Goal: Task Accomplishment & Management: Complete application form

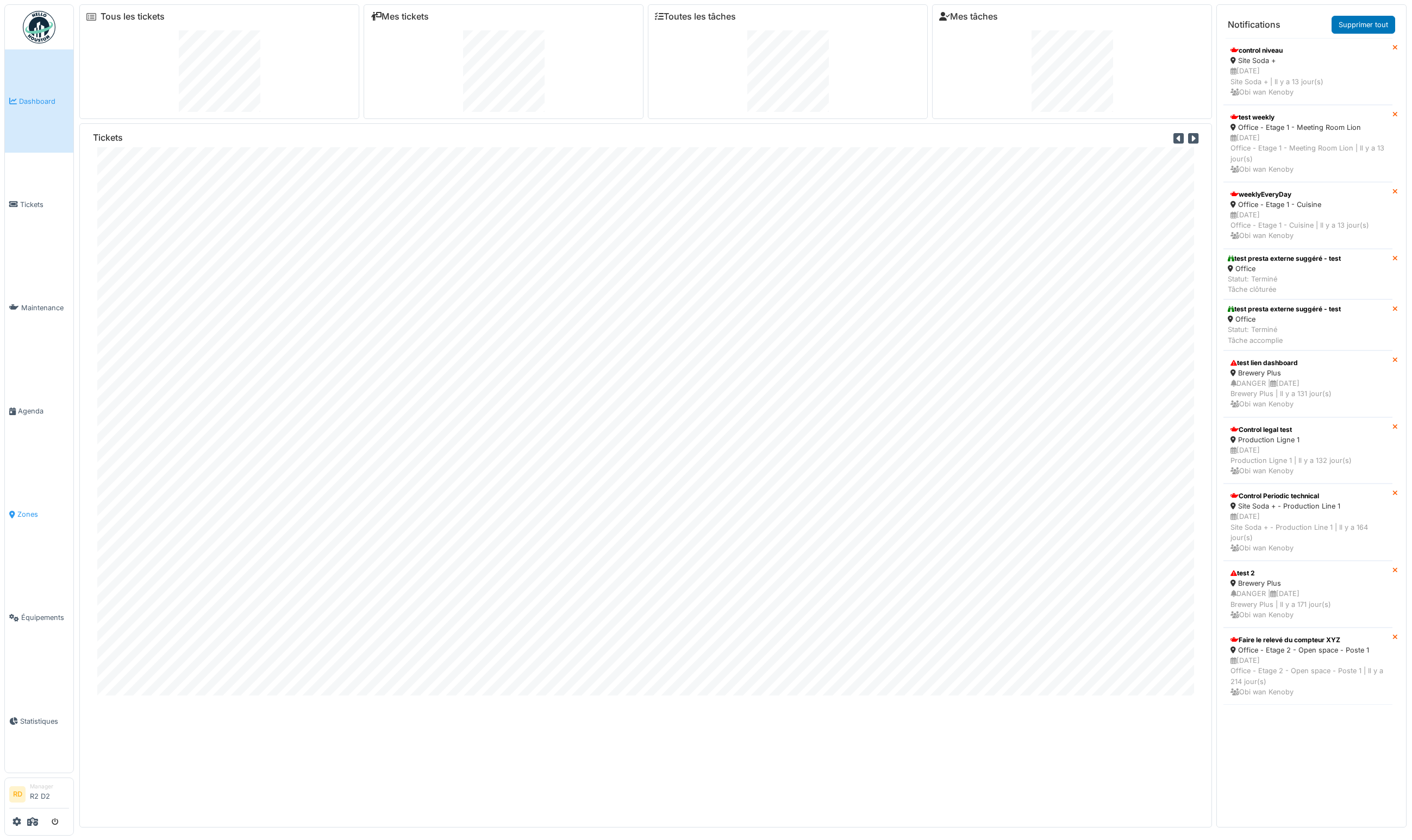
click at [23, 486] on link "Zones" at bounding box center [39, 515] width 69 height 104
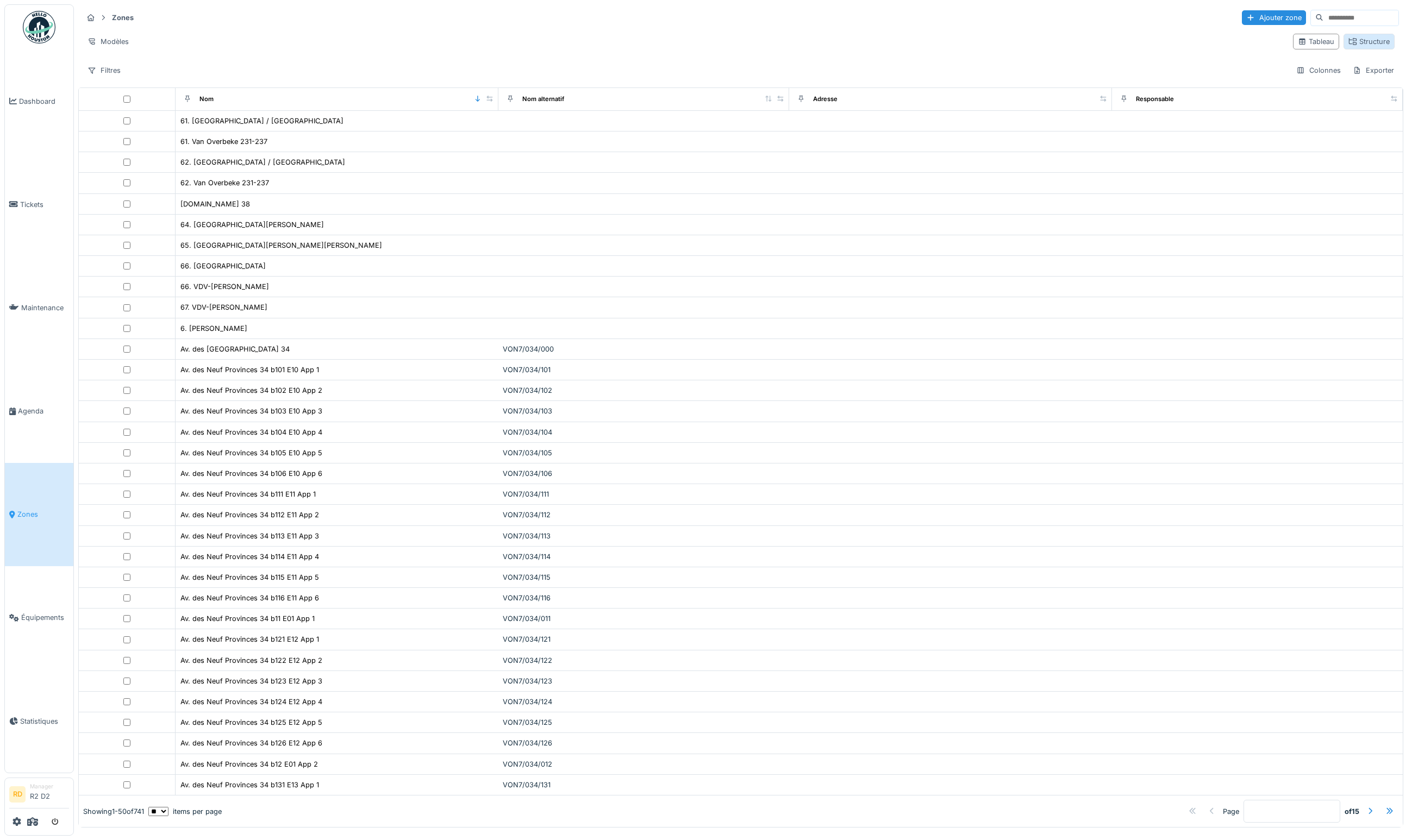
click at [1346, 42] on div "Structure" at bounding box center [1369, 41] width 51 height 15
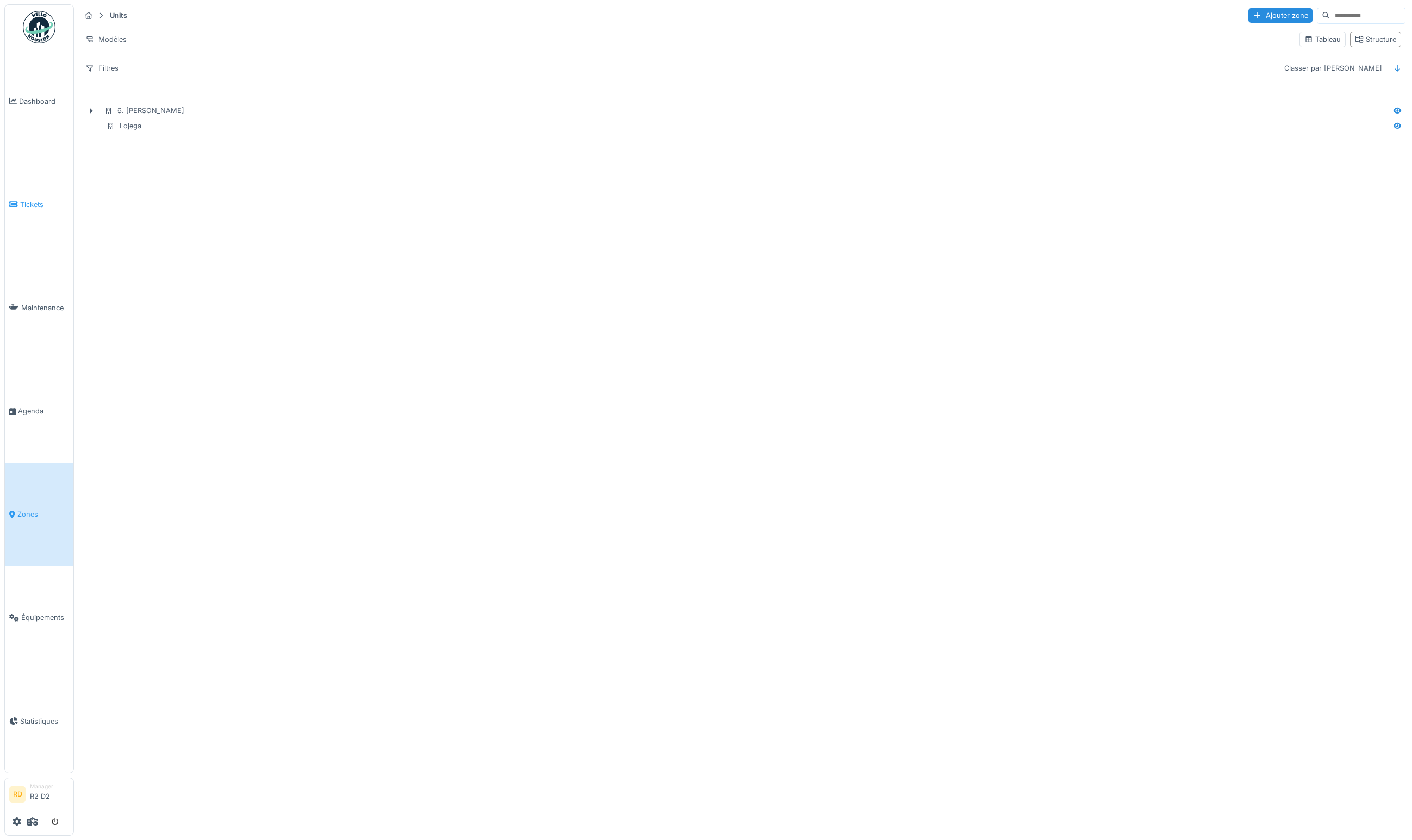
click at [30, 201] on span "Tickets" at bounding box center [44, 205] width 49 height 10
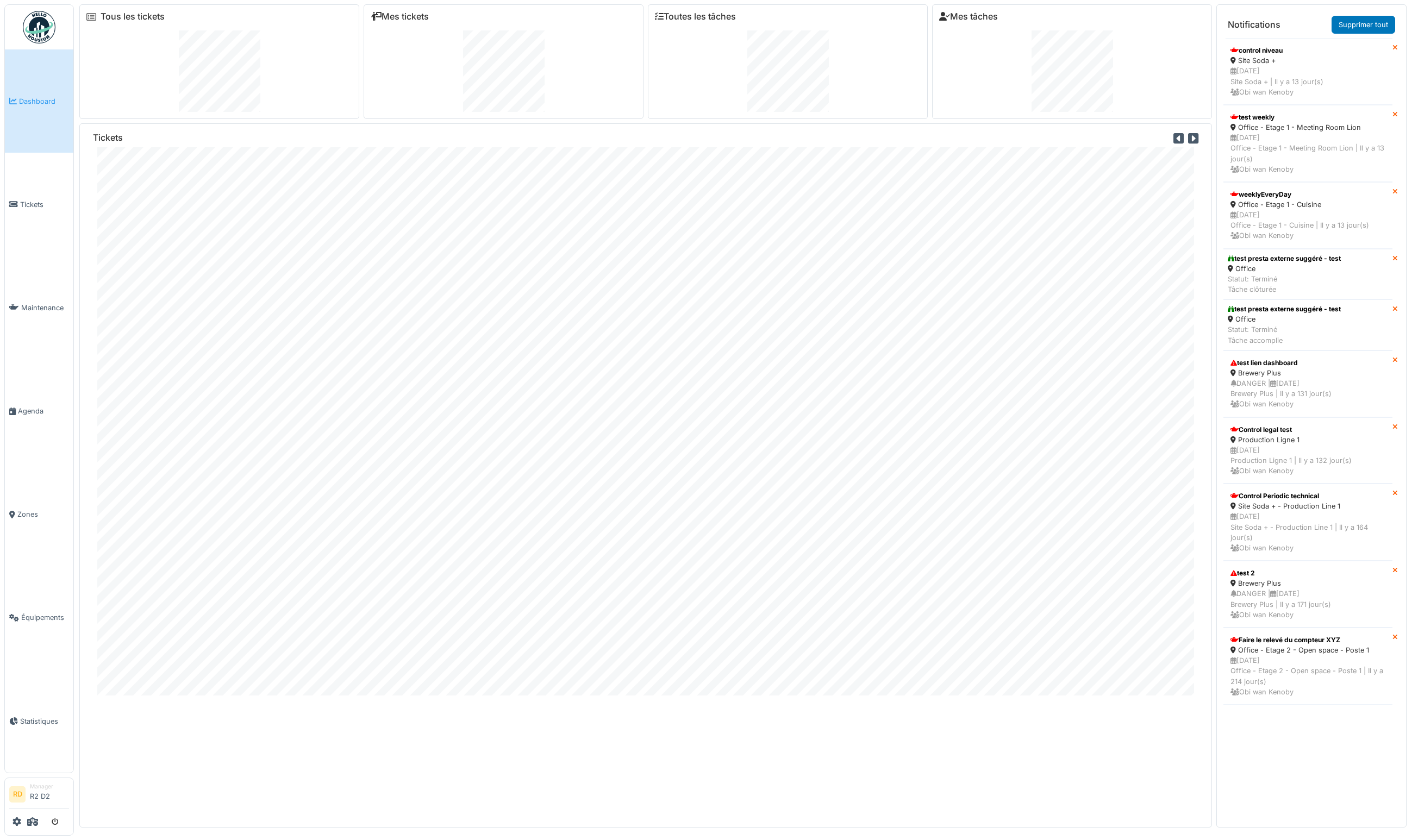
click at [1193, 139] on icon at bounding box center [1193, 139] width 10 height 12
click at [1192, 138] on icon at bounding box center [1193, 139] width 10 height 12
click at [1194, 138] on icon at bounding box center [1193, 139] width 10 height 12
click at [1177, 140] on icon at bounding box center [1178, 139] width 10 height 12
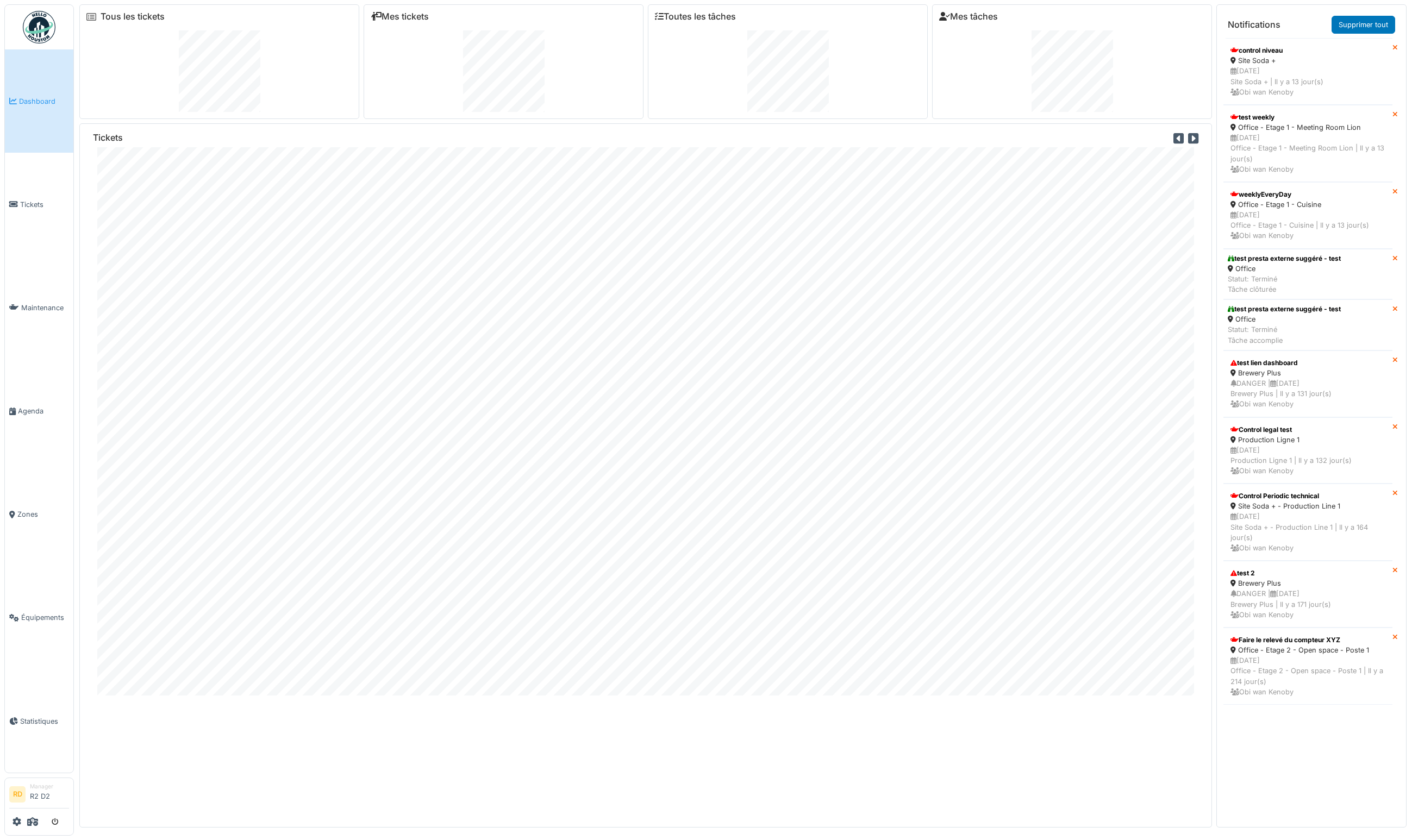
click at [1177, 140] on icon at bounding box center [1178, 139] width 10 height 12
click at [1176, 139] on icon at bounding box center [1178, 139] width 10 height 12
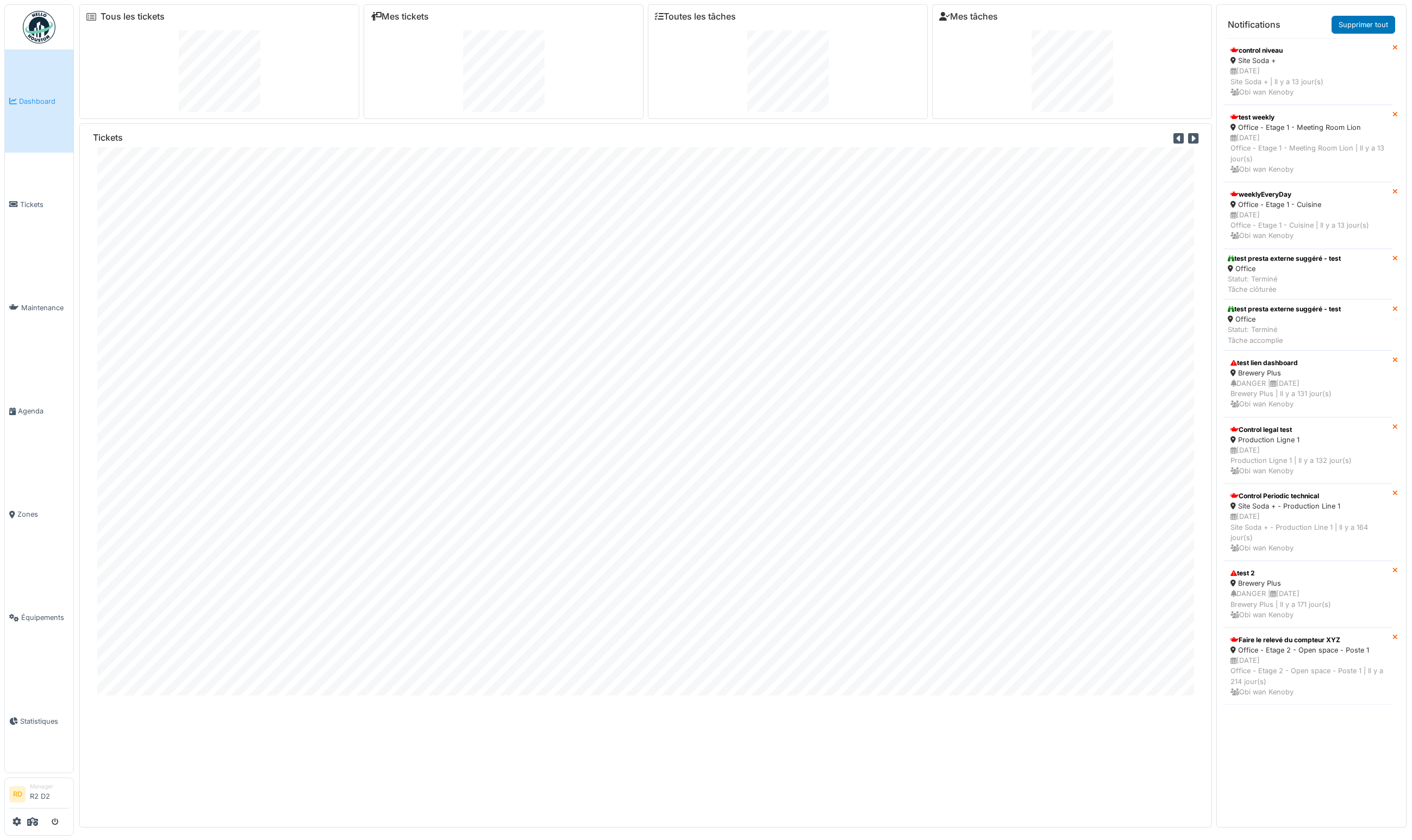
click at [1195, 141] on icon at bounding box center [1193, 139] width 10 height 12
click at [1175, 143] on icon at bounding box center [1178, 139] width 10 height 12
click at [1176, 138] on icon at bounding box center [1178, 139] width 10 height 12
click at [1177, 139] on icon at bounding box center [1178, 139] width 10 height 12
click at [338, 178] on link "2025/09/475/00008" at bounding box center [304, 177] width 69 height 9
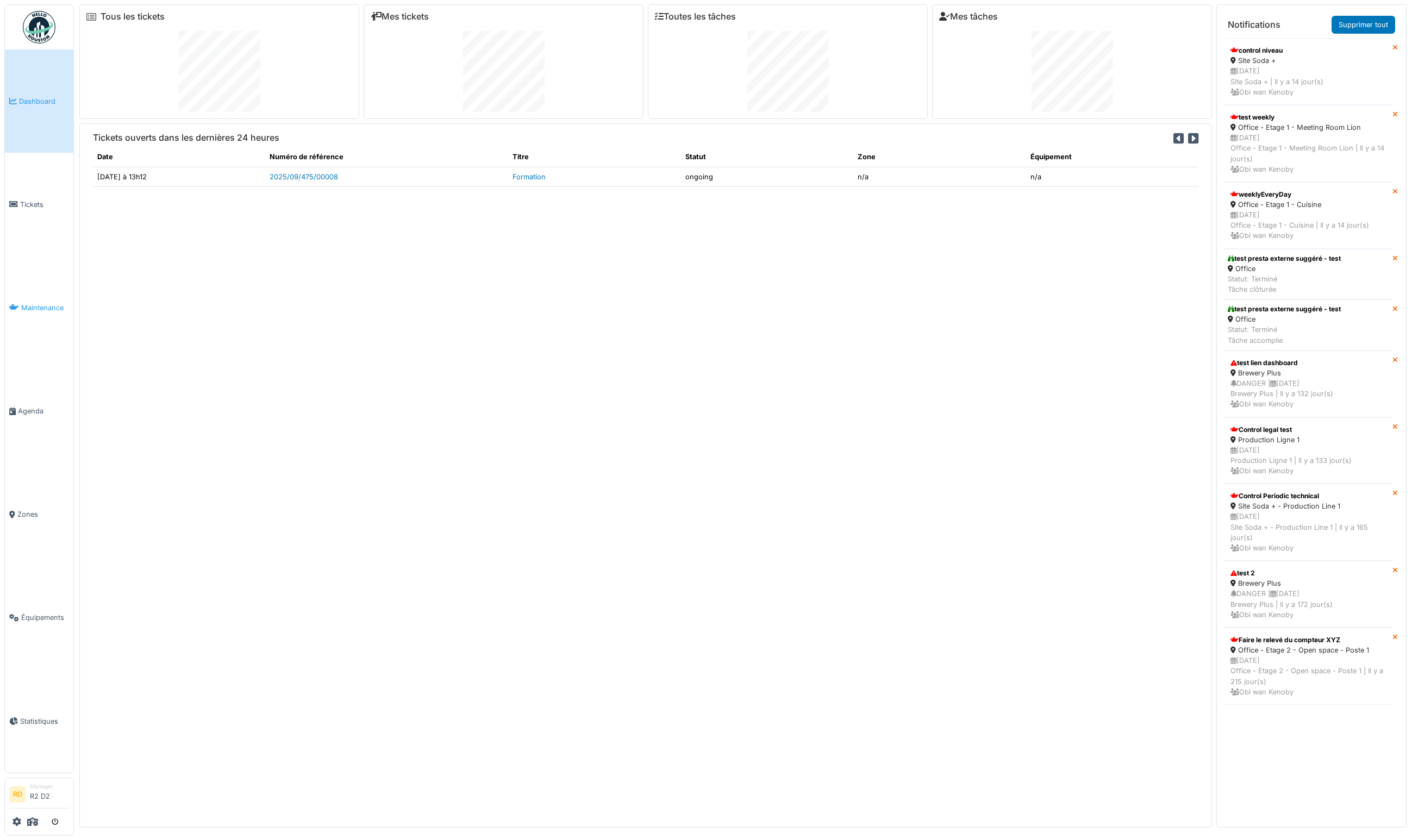
click at [28, 319] on link "Maintenance" at bounding box center [39, 307] width 69 height 104
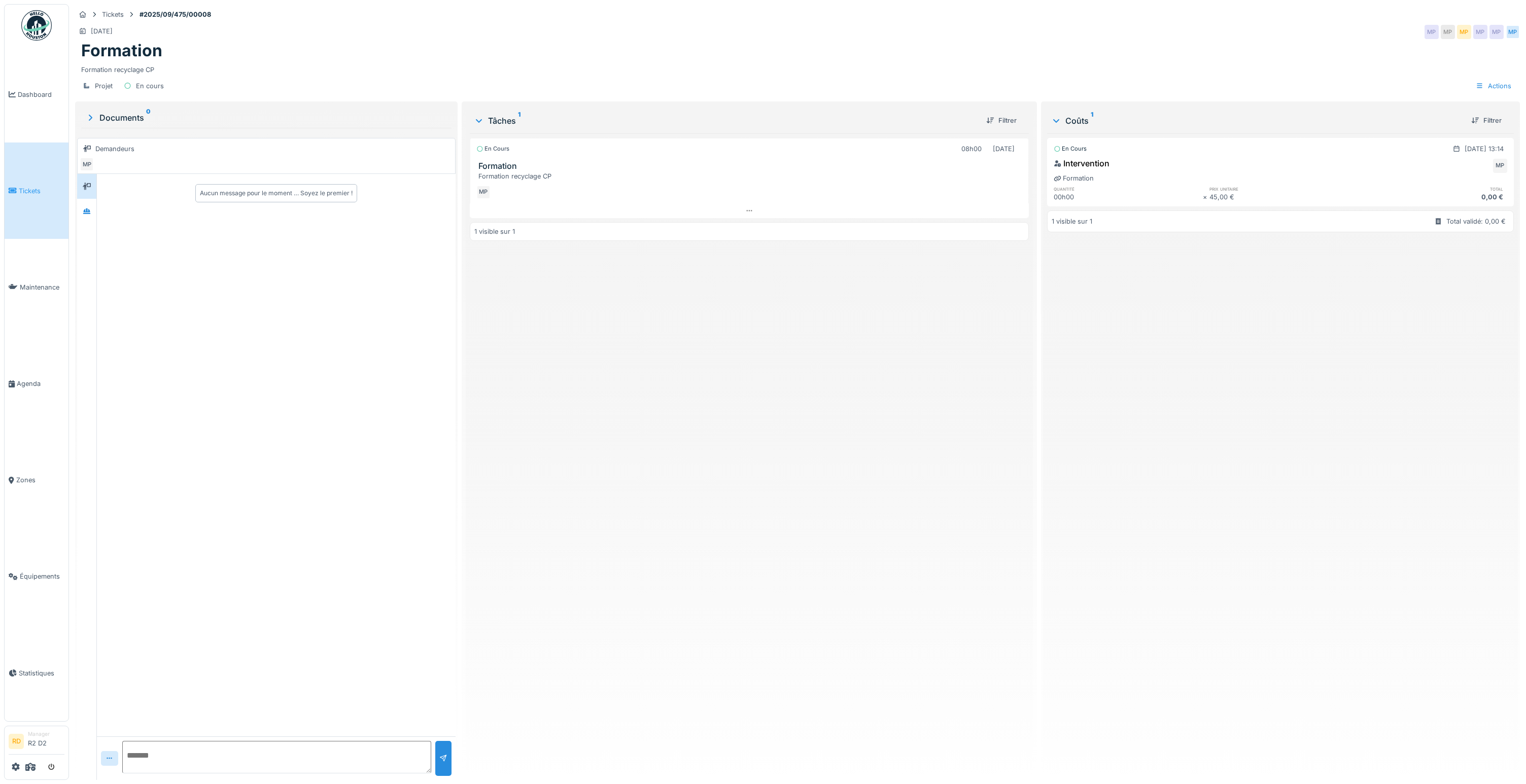
click at [22, 189] on span "Tickets" at bounding box center [41, 191] width 46 height 10
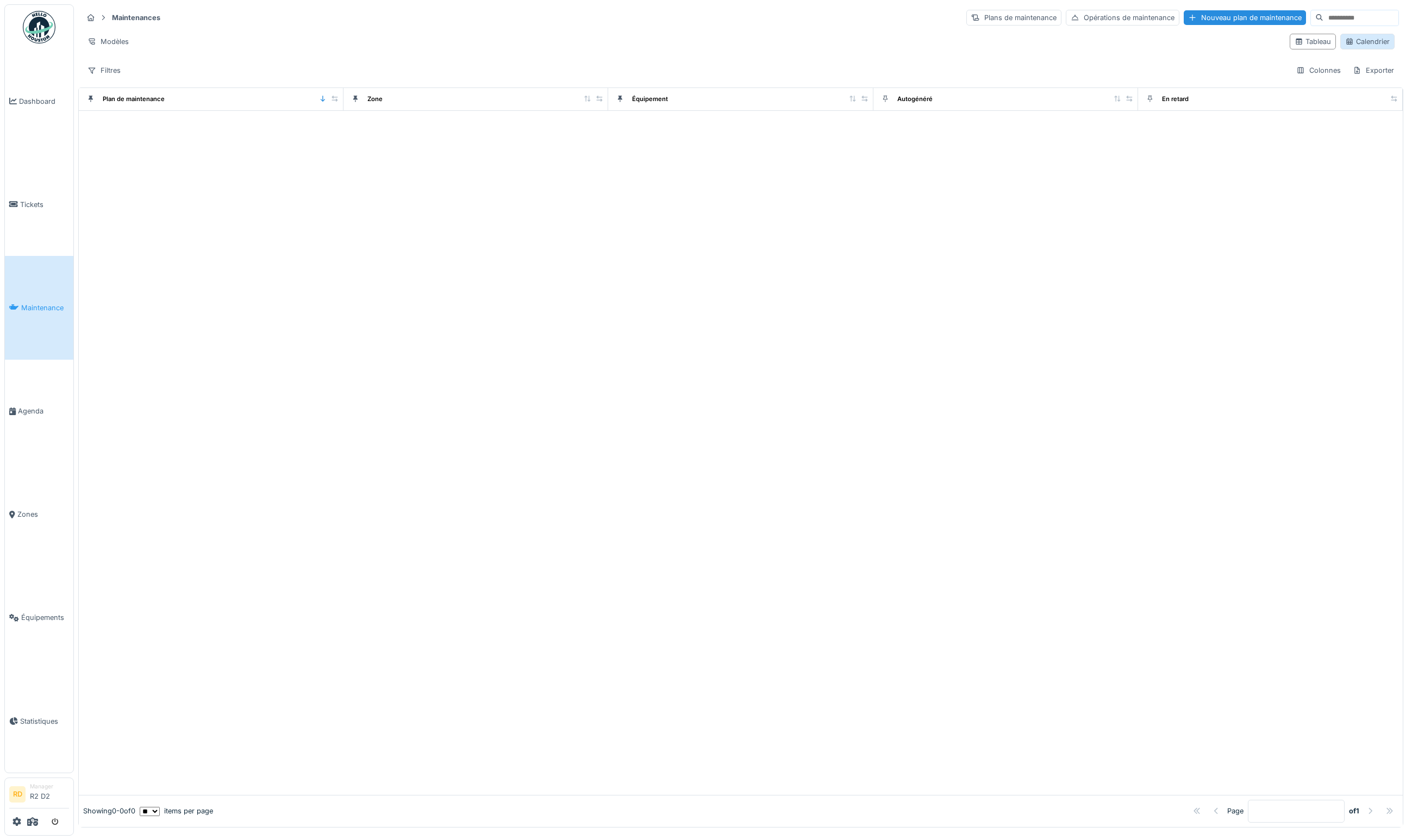
click at [1378, 44] on div "Calendrier" at bounding box center [1367, 42] width 45 height 10
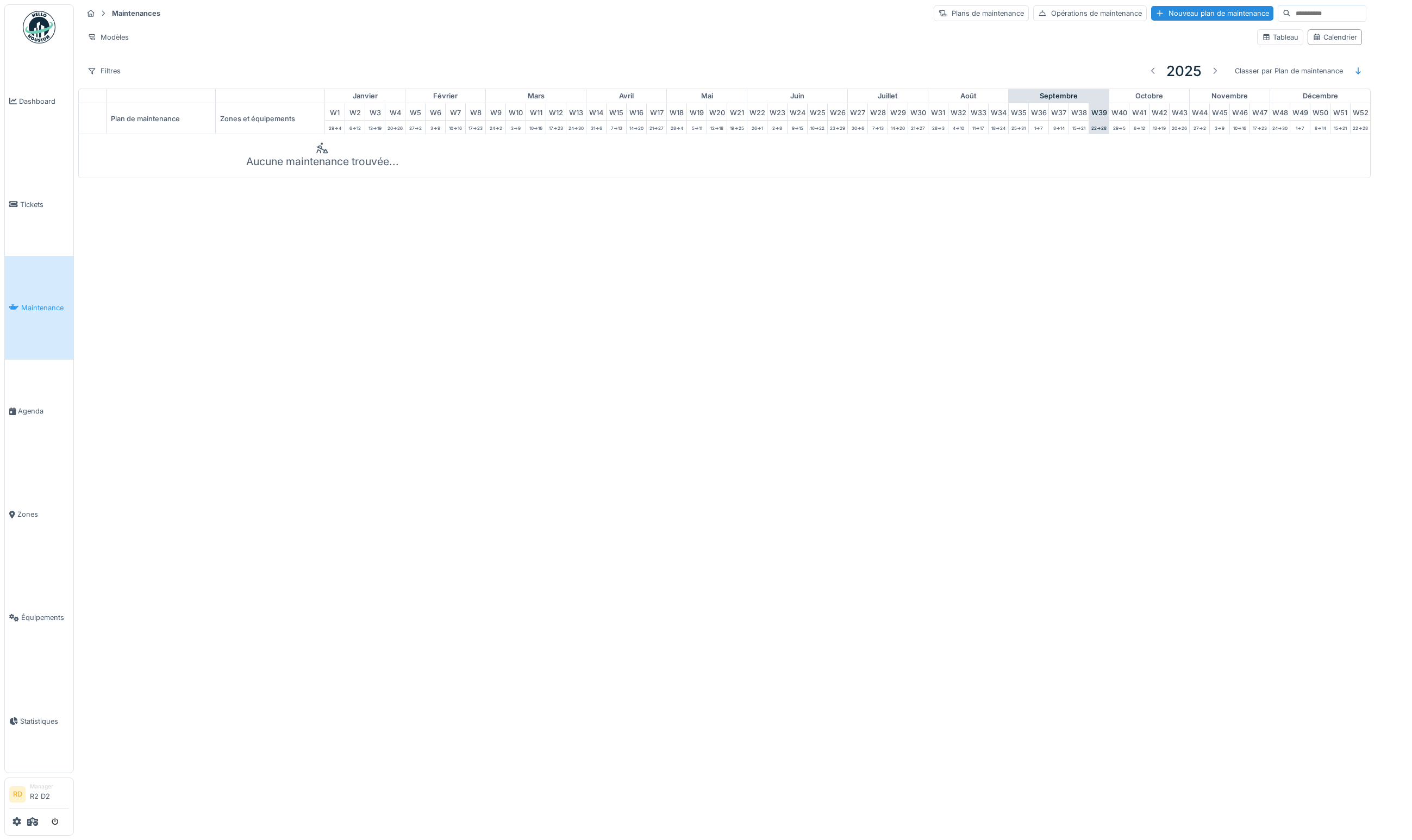
click at [31, 42] on img at bounding box center [39, 27] width 33 height 33
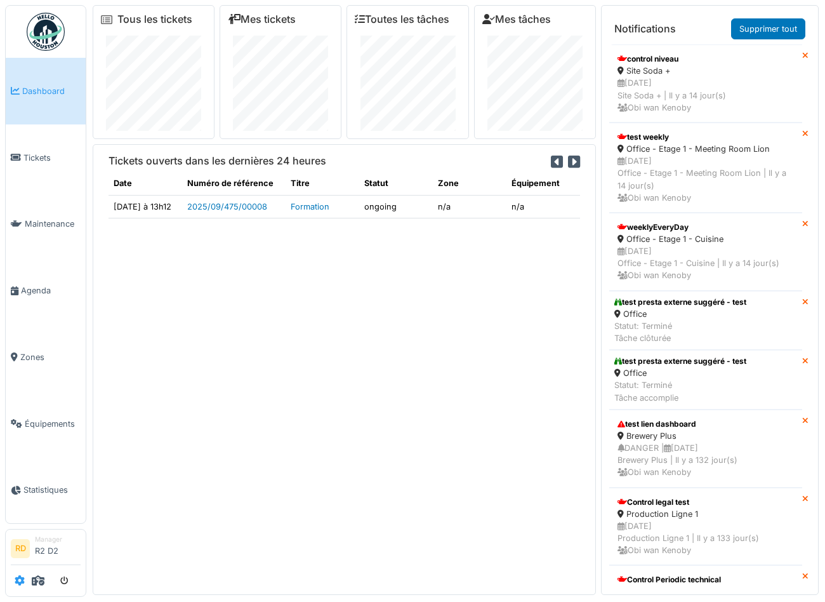
click at [18, 577] on icon at bounding box center [20, 580] width 10 height 10
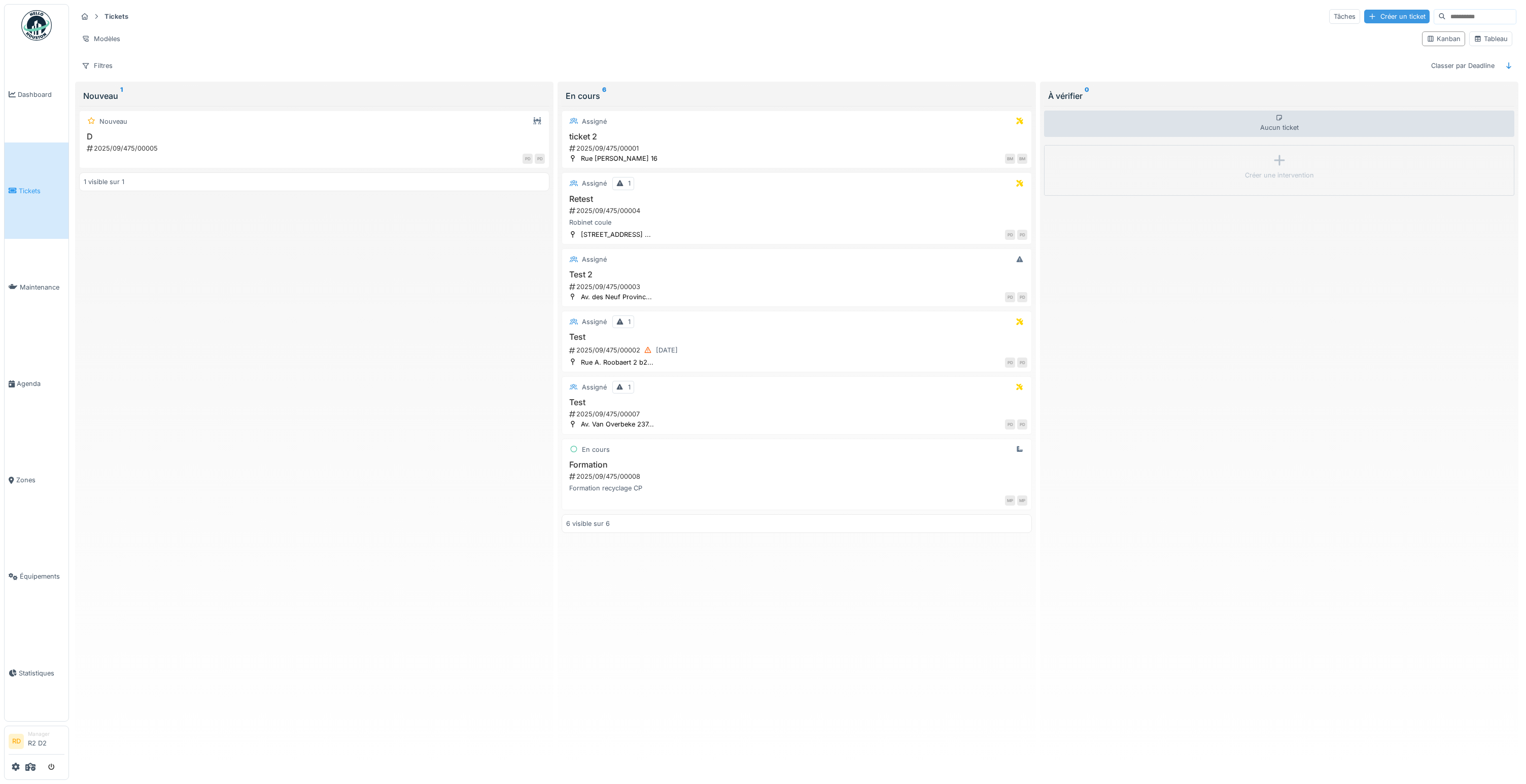
click at [1377, 20] on div "Créer un ticket" at bounding box center [1397, 16] width 66 height 14
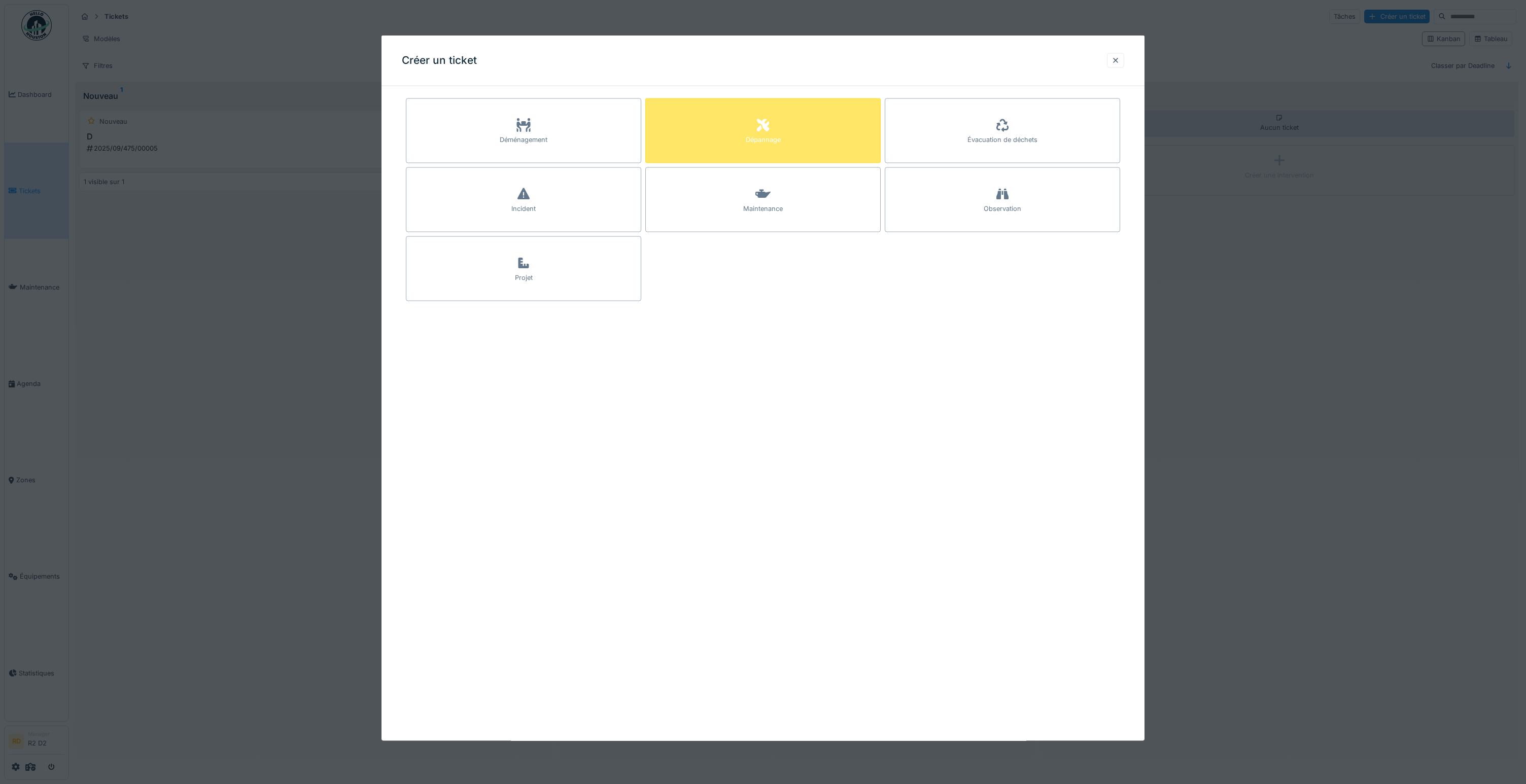
click at [731, 126] on div "Dépannage" at bounding box center [763, 130] width 235 height 65
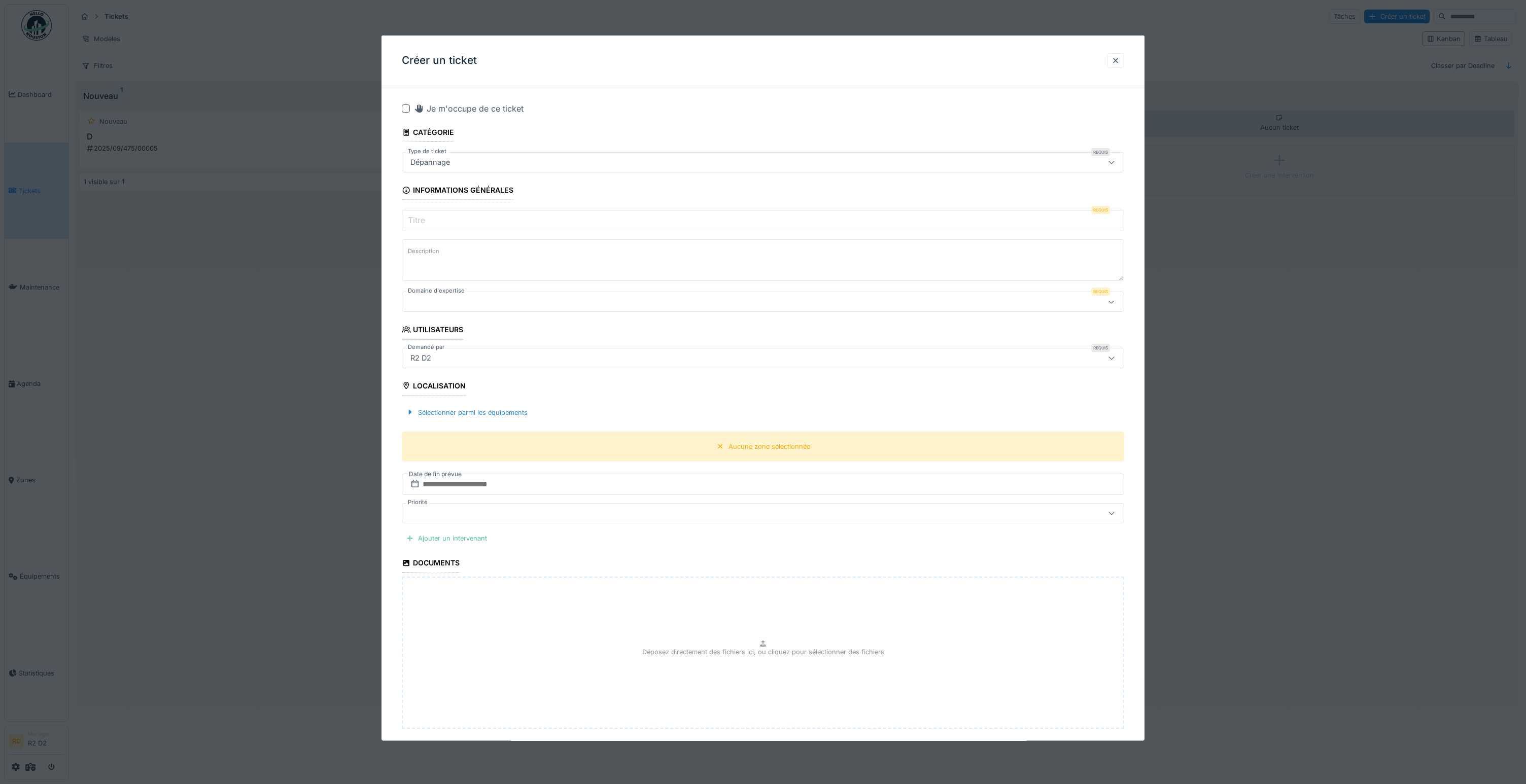
click at [445, 304] on div at bounding box center [723, 302] width 634 height 11
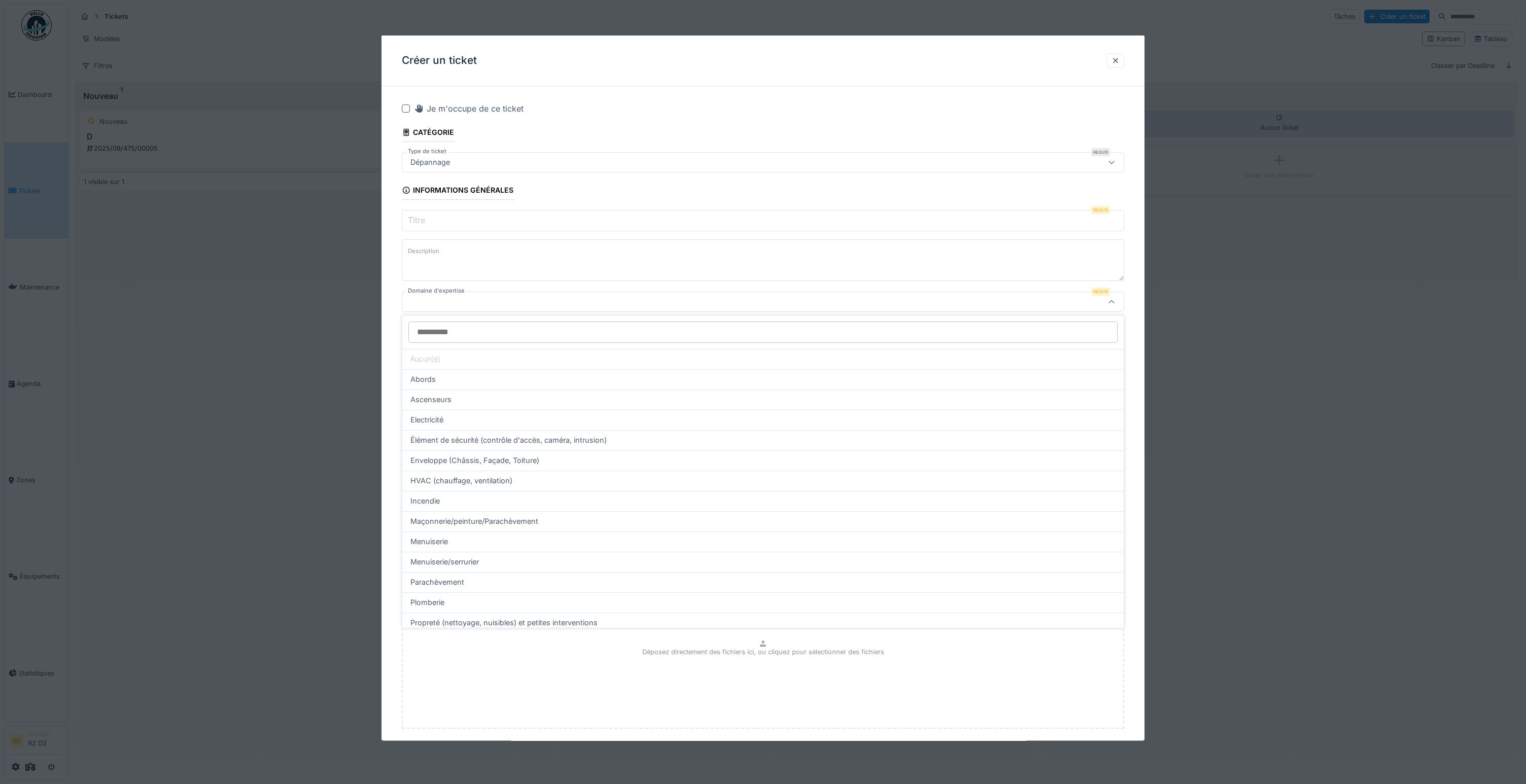
click at [545, 716] on div "Déposez directement des fichiers ici, ou cliquez pour sélectionner des fichiers" at bounding box center [763, 653] width 723 height 152
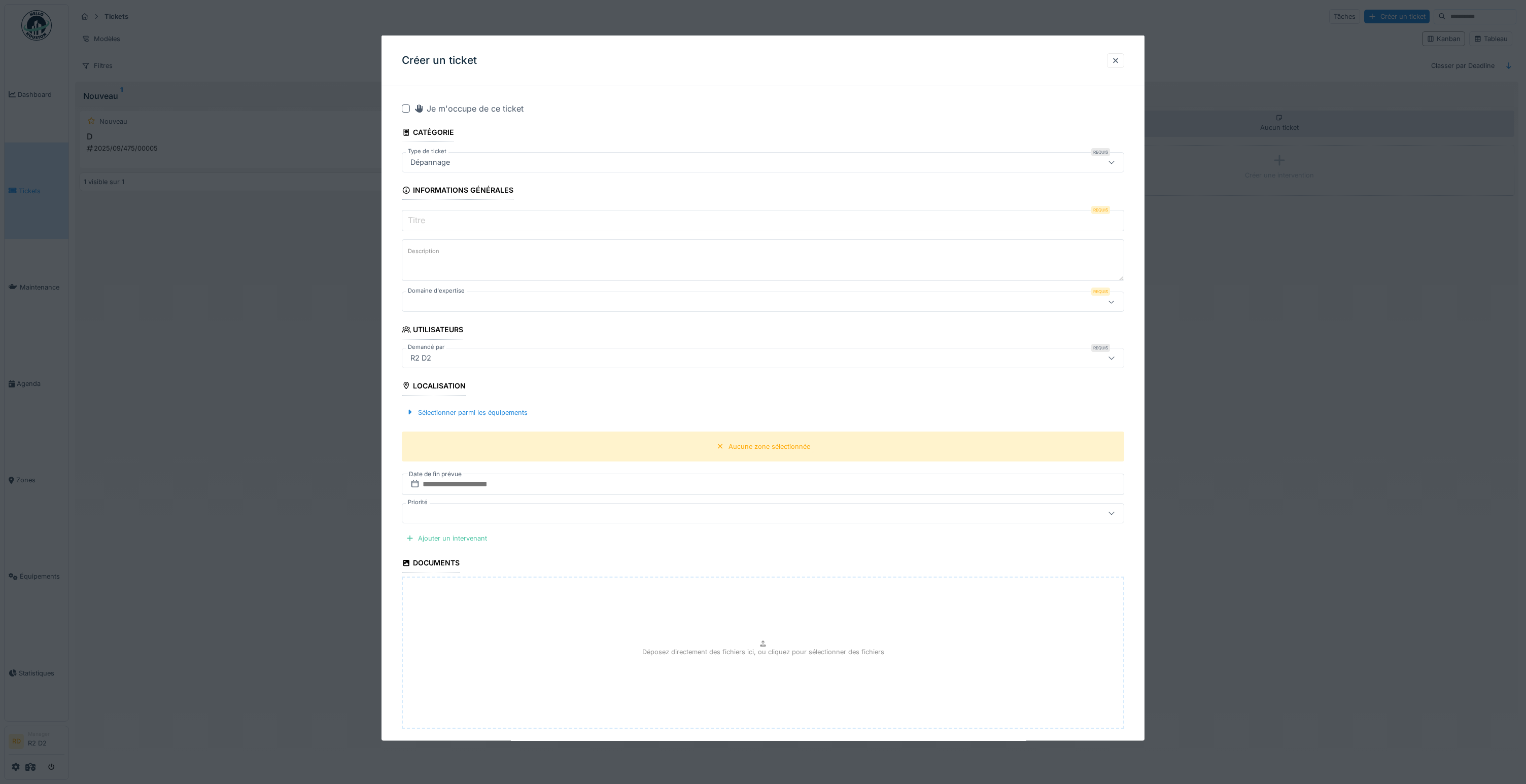
click at [619, 310] on div at bounding box center [763, 301] width 723 height 20
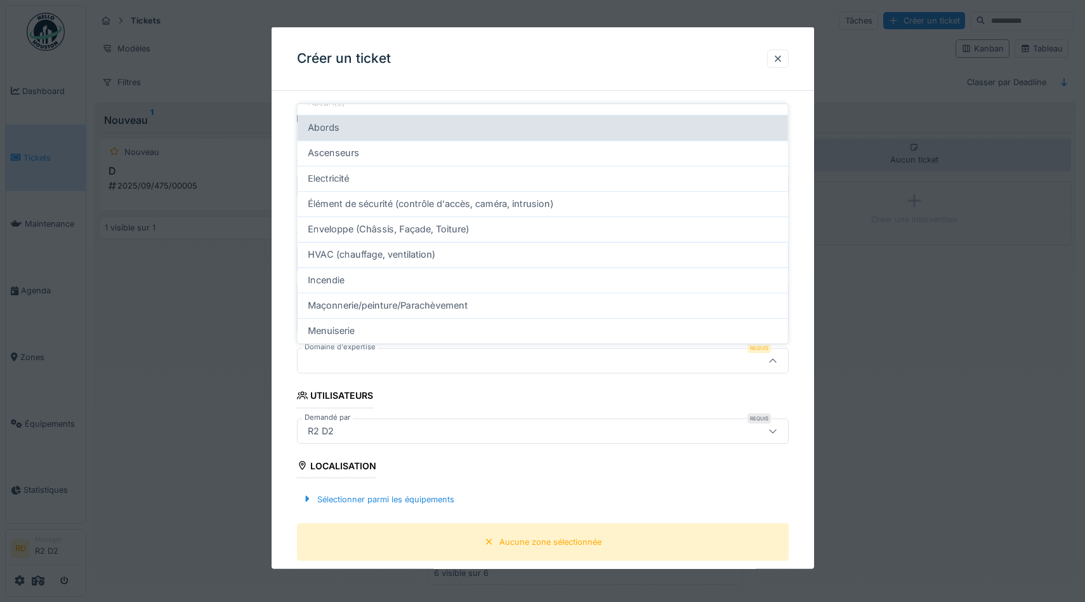
scroll to position [20, 0]
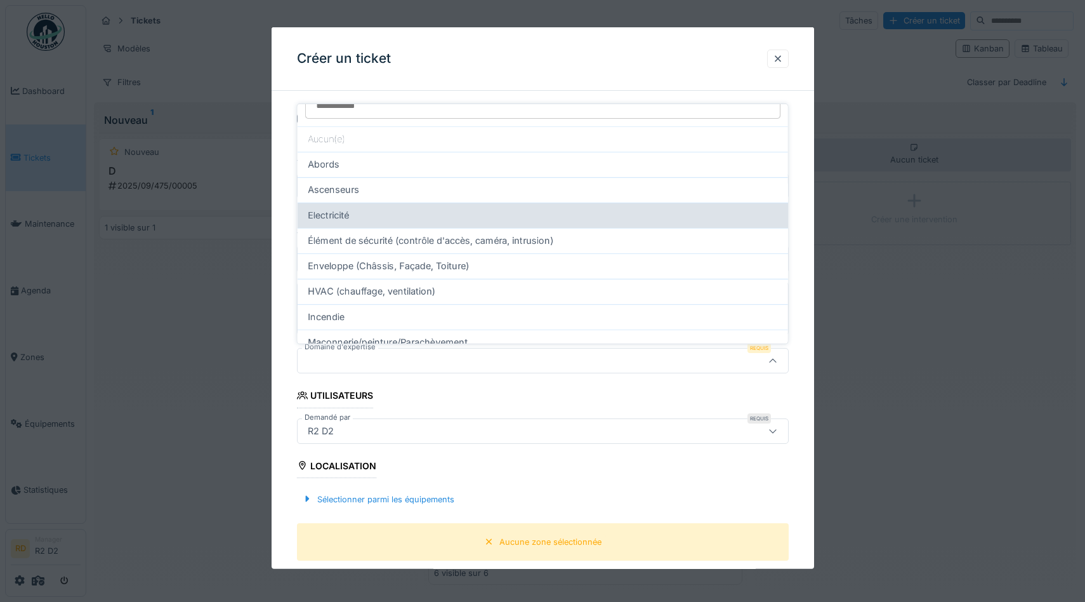
click at [353, 217] on div "Electricité" at bounding box center [543, 215] width 470 height 14
type input "****"
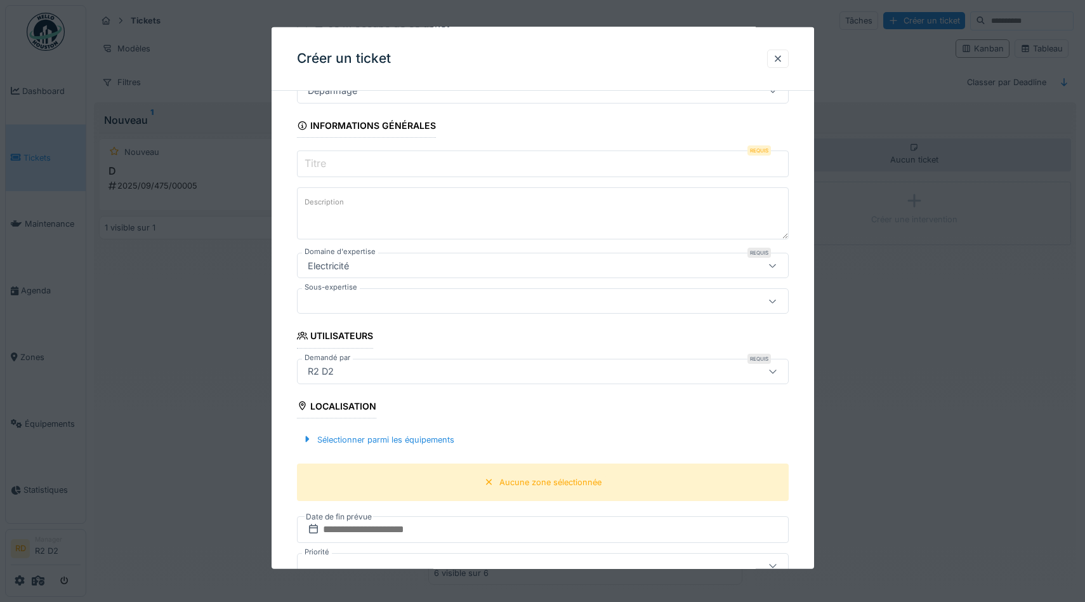
click at [351, 301] on div at bounding box center [514, 301] width 422 height 14
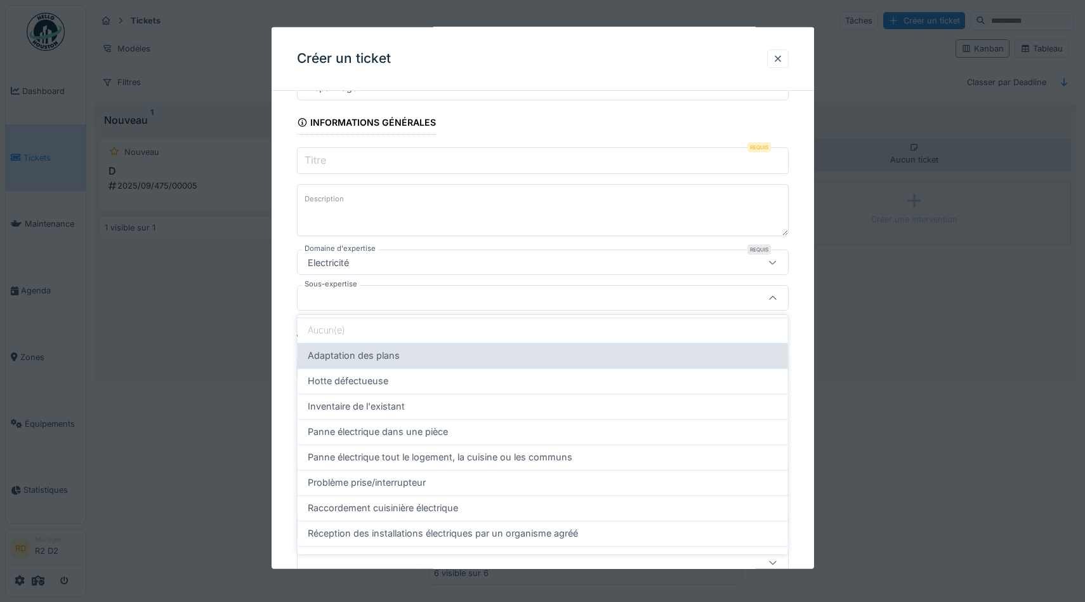
scroll to position [0, 0]
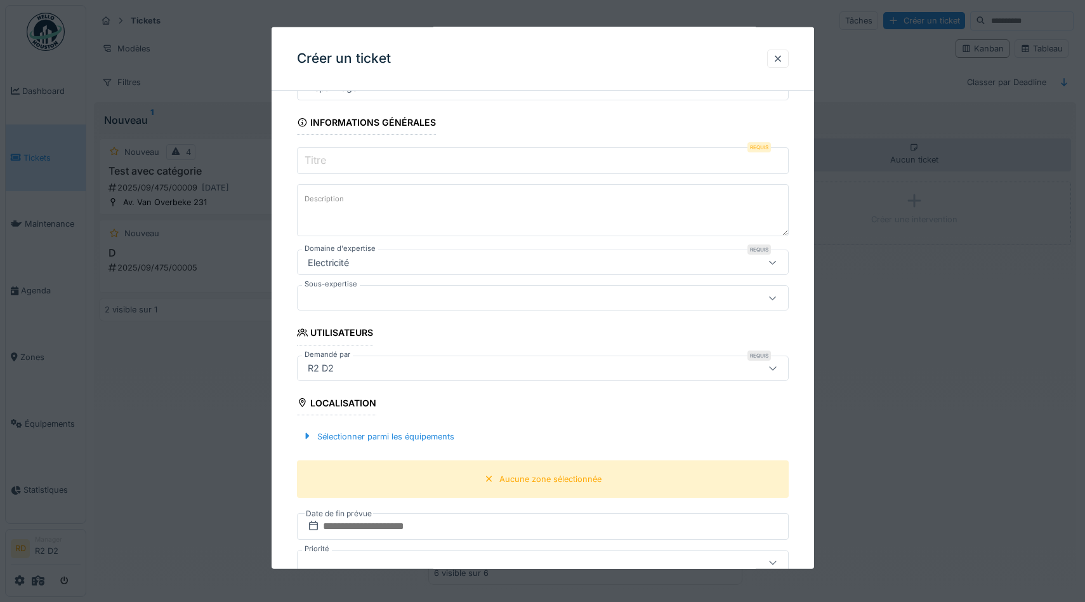
click at [173, 458] on div at bounding box center [542, 301] width 1085 height 602
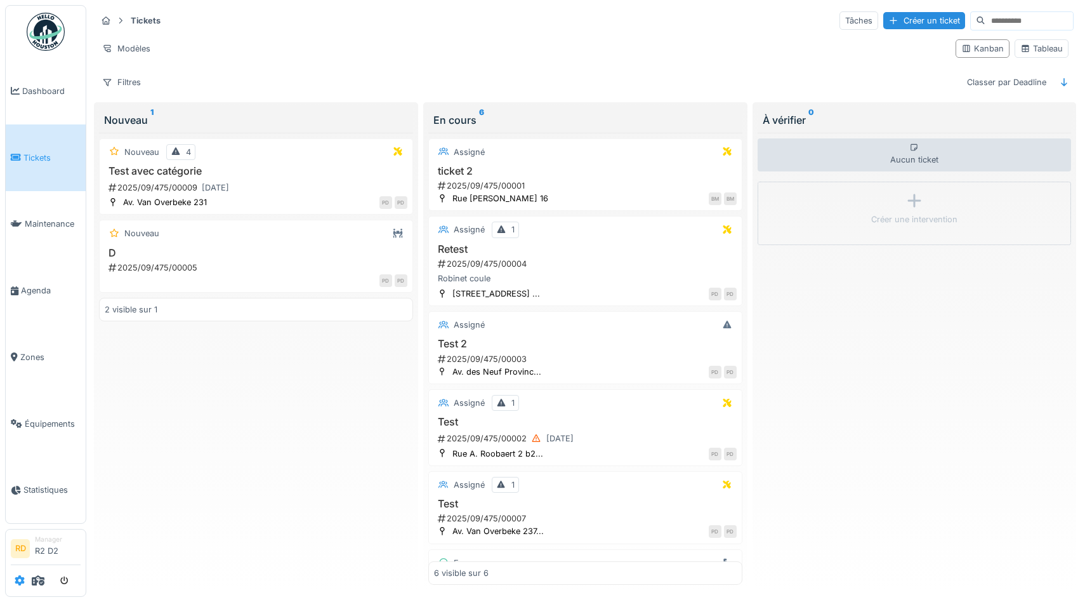
click at [16, 580] on icon at bounding box center [20, 580] width 10 height 10
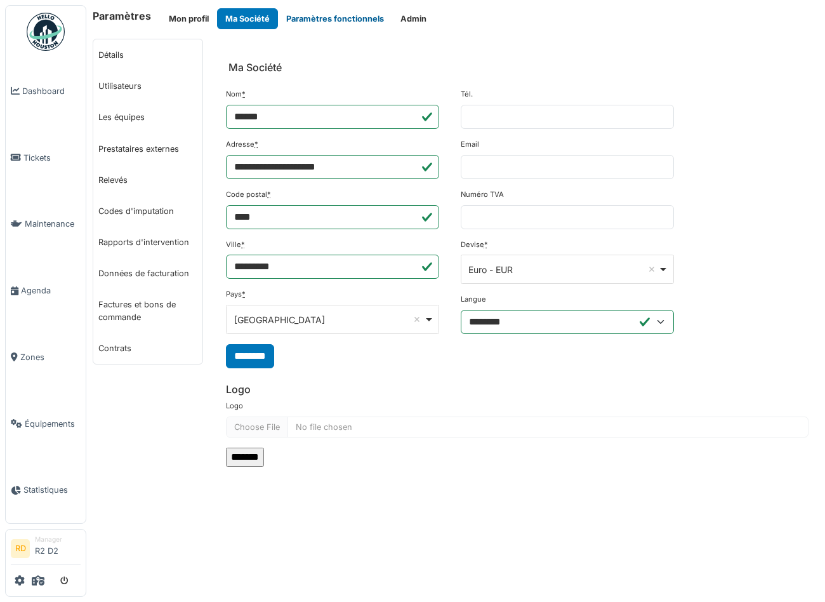
click at [339, 20] on button "Paramètres fonctionnels" at bounding box center [335, 18] width 114 height 21
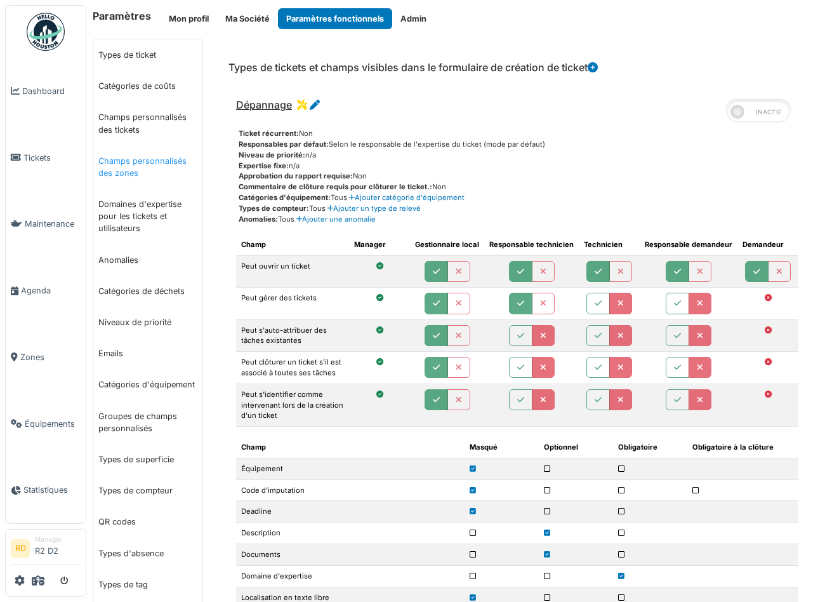
click at [129, 159] on link "Champs personnalisés des zones" at bounding box center [147, 166] width 109 height 43
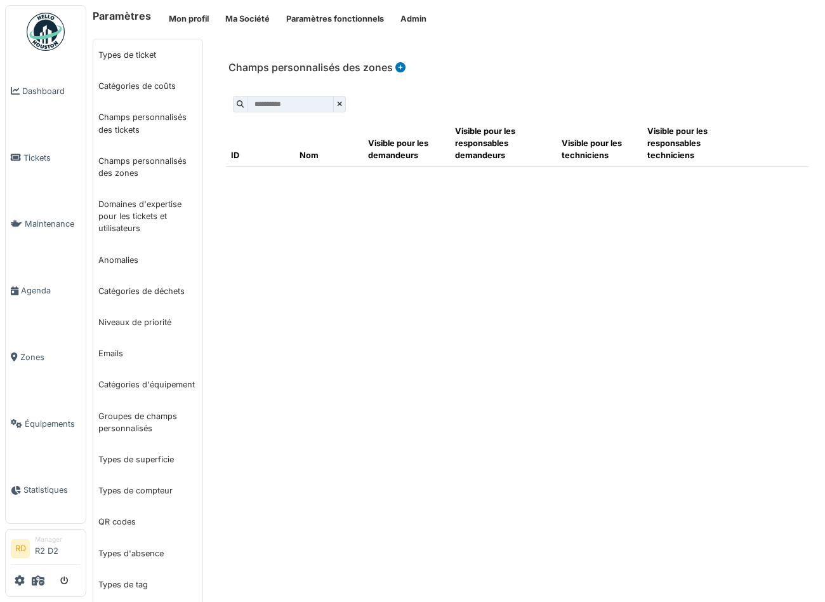
click at [399, 65] on icon at bounding box center [400, 67] width 10 height 10
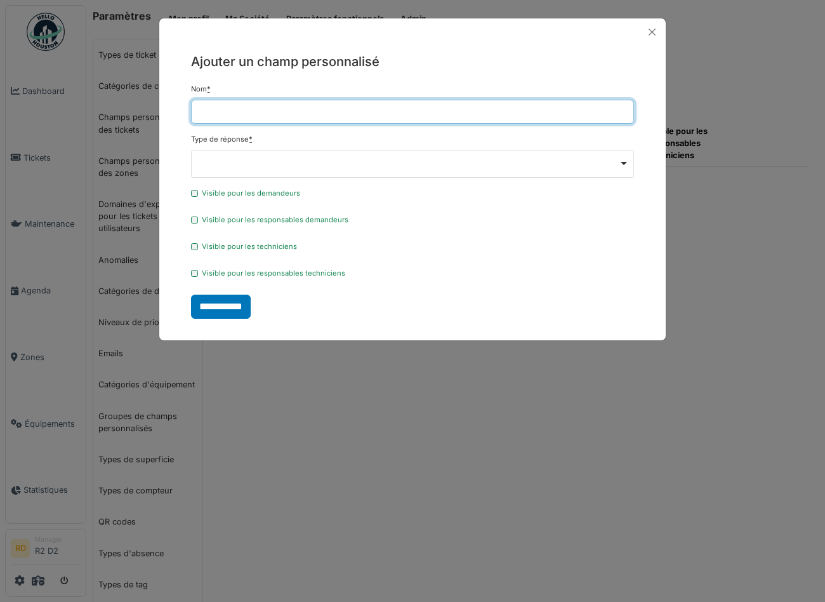
click at [241, 112] on input "Nom *" at bounding box center [412, 112] width 443 height 24
click at [234, 159] on div "Remove item" at bounding box center [412, 164] width 443 height 28
type input "*********"
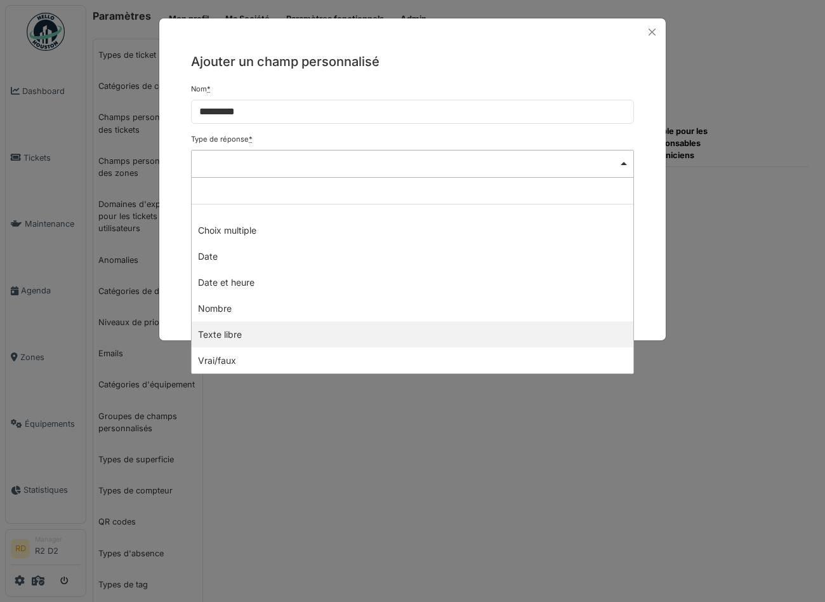
select select "*********"
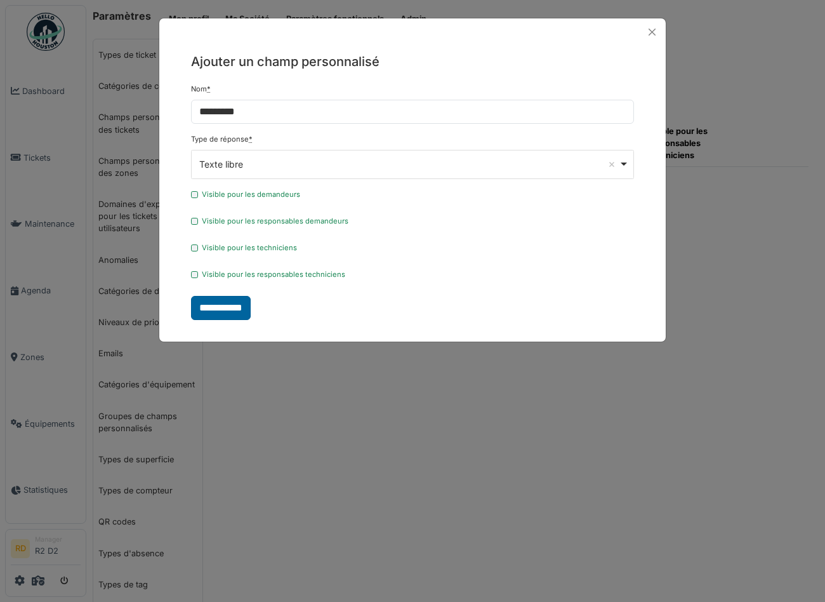
click at [224, 312] on input "**********" at bounding box center [221, 308] width 60 height 24
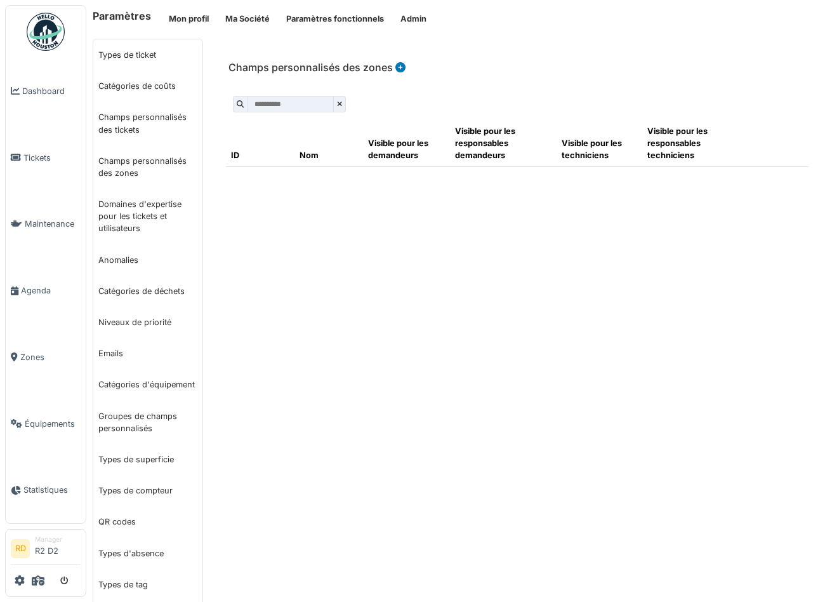
click at [463, 69] on div "Champs personnalisés des zones" at bounding box center [517, 59] width 603 height 40
click at [36, 577] on icon at bounding box center [38, 580] width 13 height 10
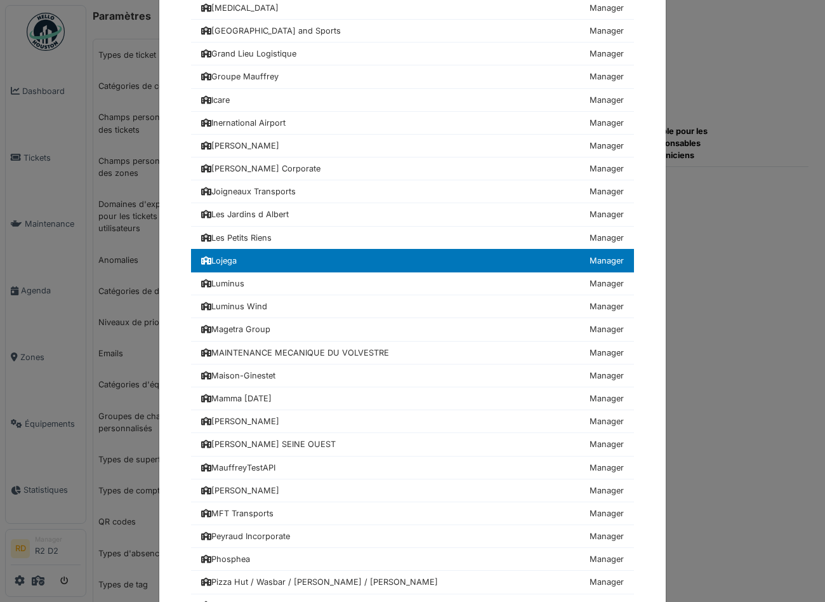
scroll to position [824, 0]
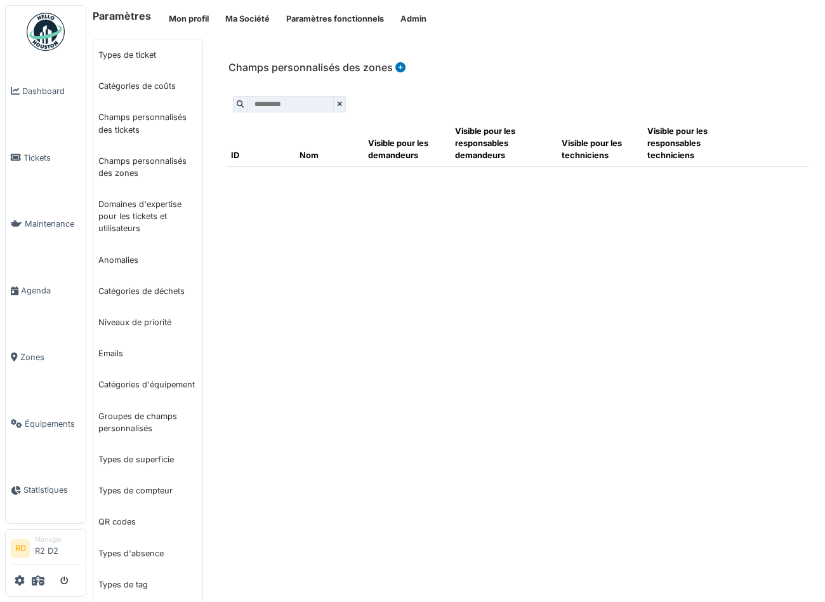
click at [421, 258] on div "**********" at bounding box center [517, 372] width 616 height 666
click at [136, 319] on link "Niveaux de priorité" at bounding box center [147, 321] width 109 height 31
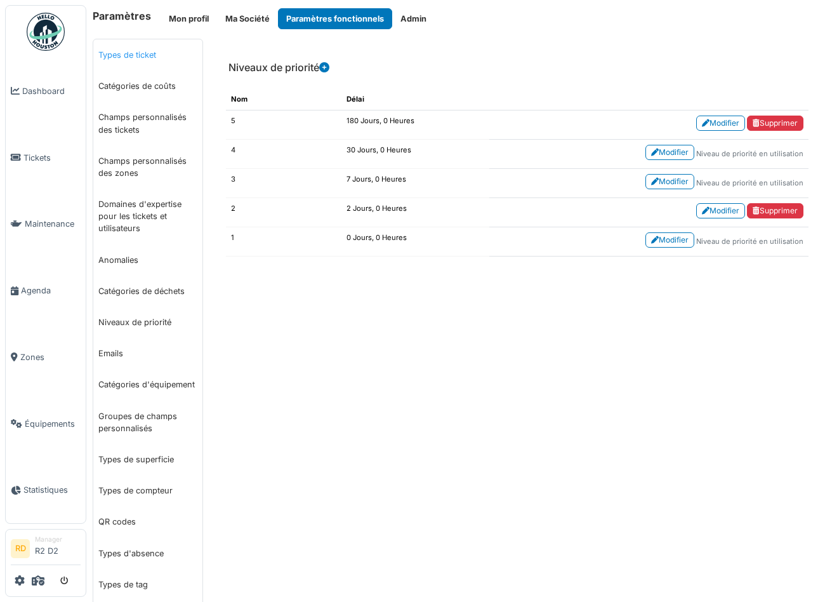
click at [143, 53] on link "Types de ticket" at bounding box center [147, 54] width 109 height 31
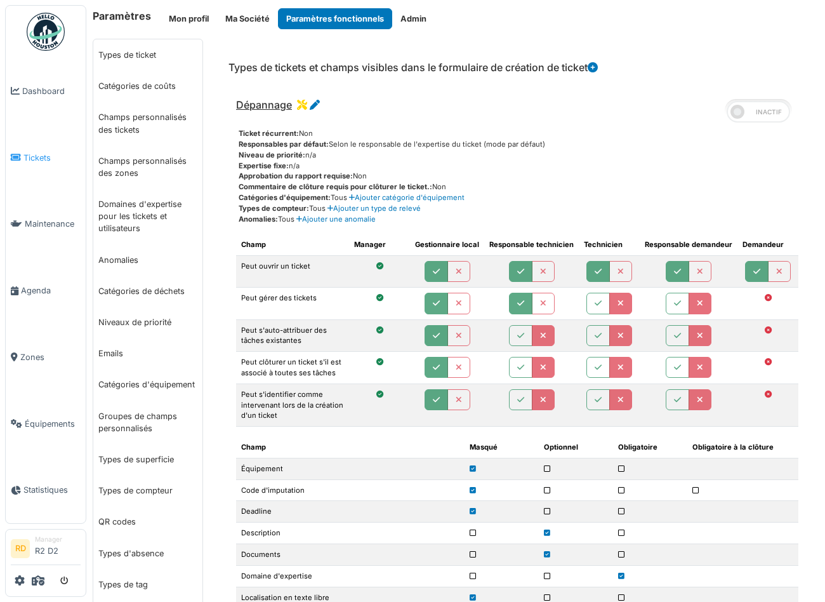
click at [35, 156] on span "Tickets" at bounding box center [51, 158] width 57 height 12
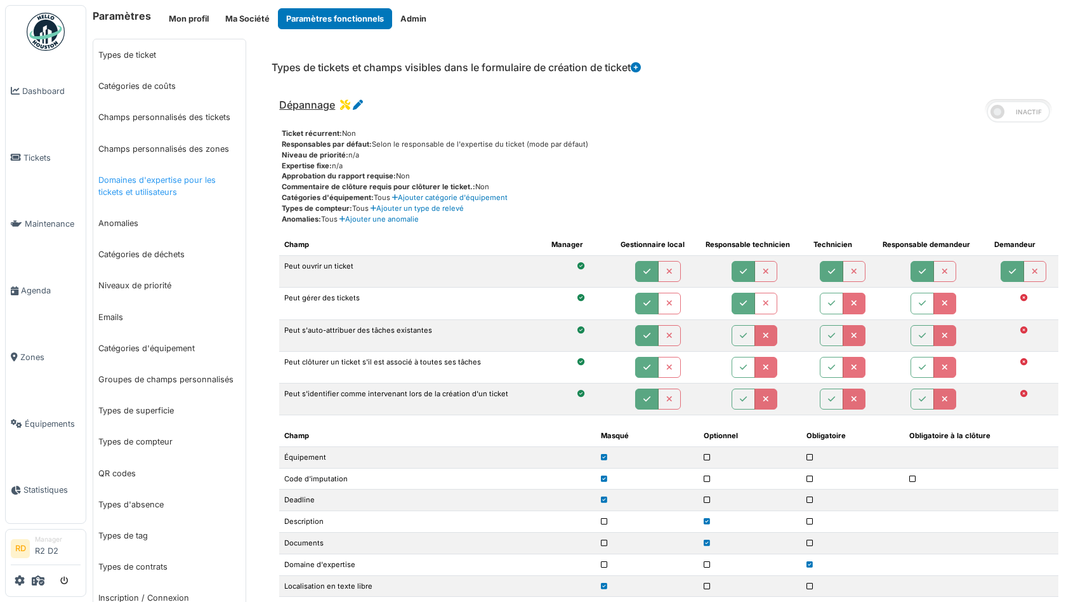
click at [142, 181] on link "Domaines d'expertise pour les tickets et utilisateurs" at bounding box center [169, 185] width 152 height 43
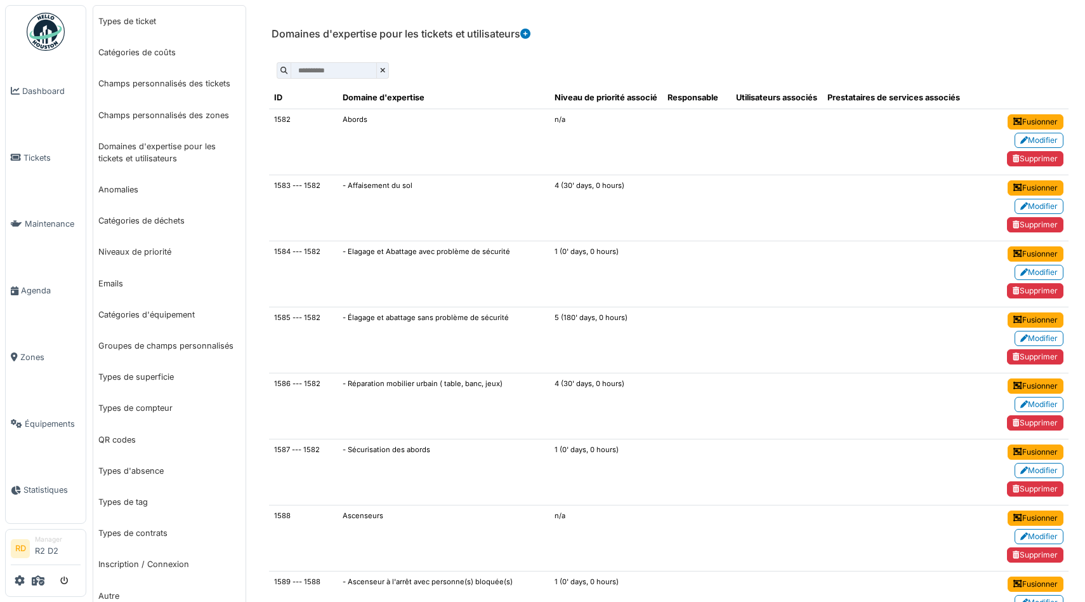
scroll to position [36, 0]
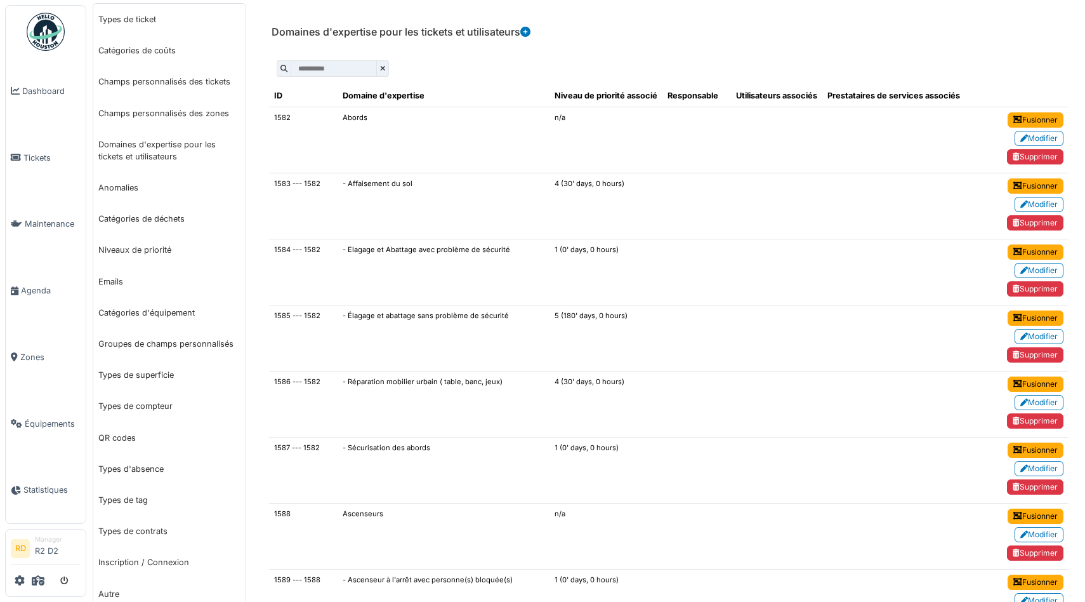
drag, startPoint x: 338, startPoint y: 117, endPoint x: 380, endPoint y: 118, distance: 41.9
click at [380, 118] on td "Abords" at bounding box center [444, 140] width 212 height 66
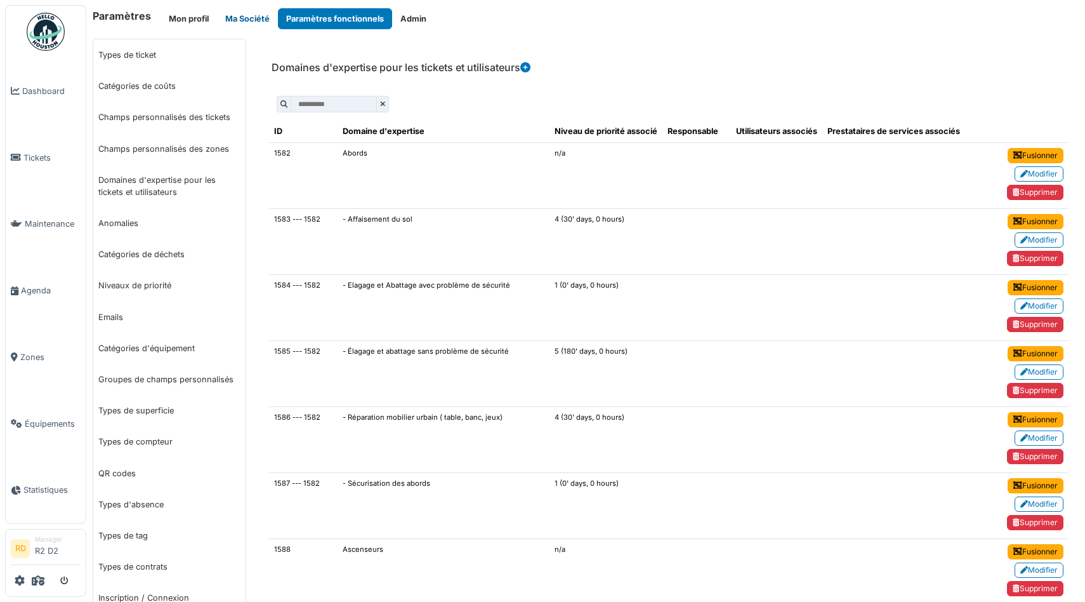
click at [240, 16] on button "Ma Société" at bounding box center [247, 18] width 61 height 21
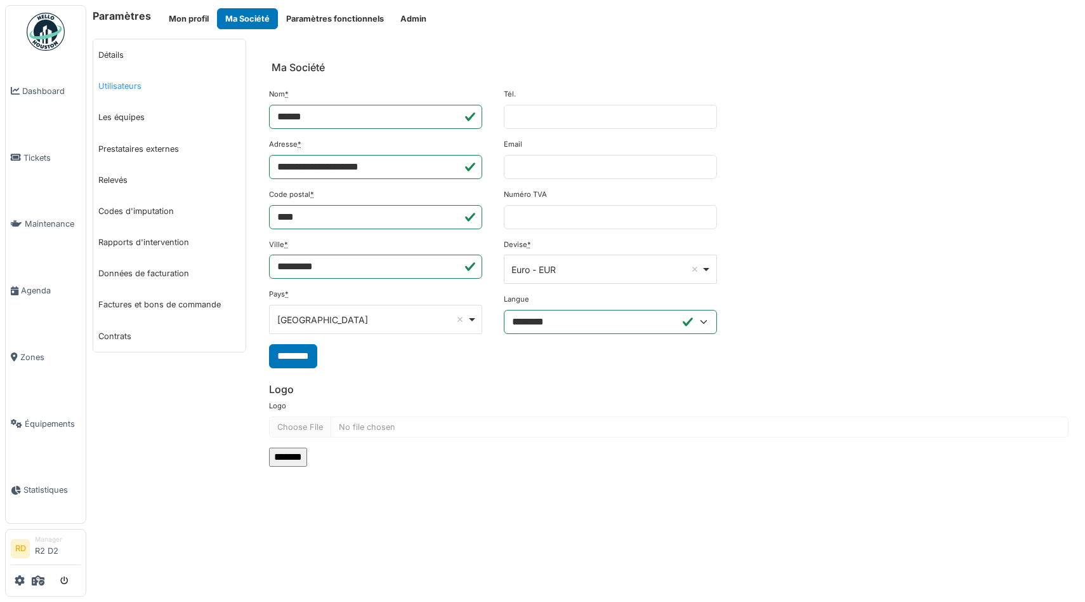
click at [115, 89] on link "Utilisateurs" at bounding box center [169, 85] width 152 height 31
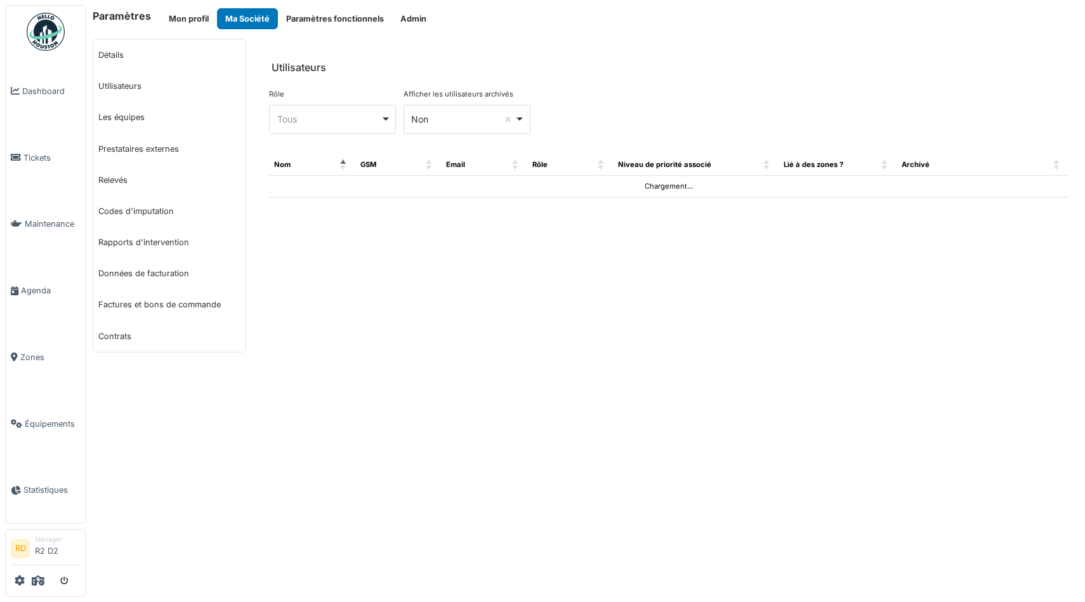
select select "***"
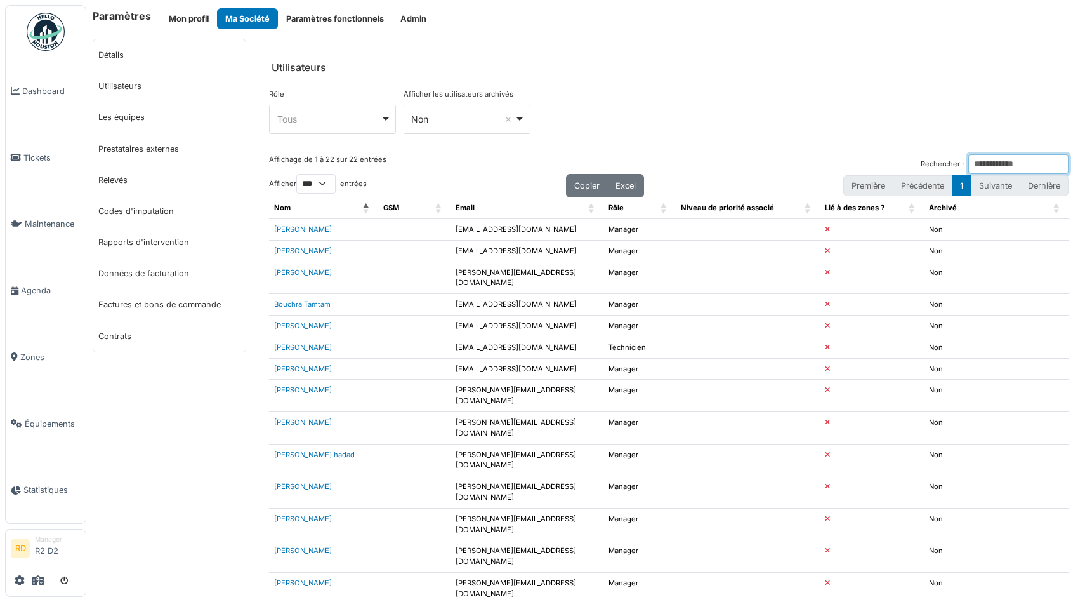
click at [985, 166] on input "Rechercher :" at bounding box center [1018, 164] width 100 height 20
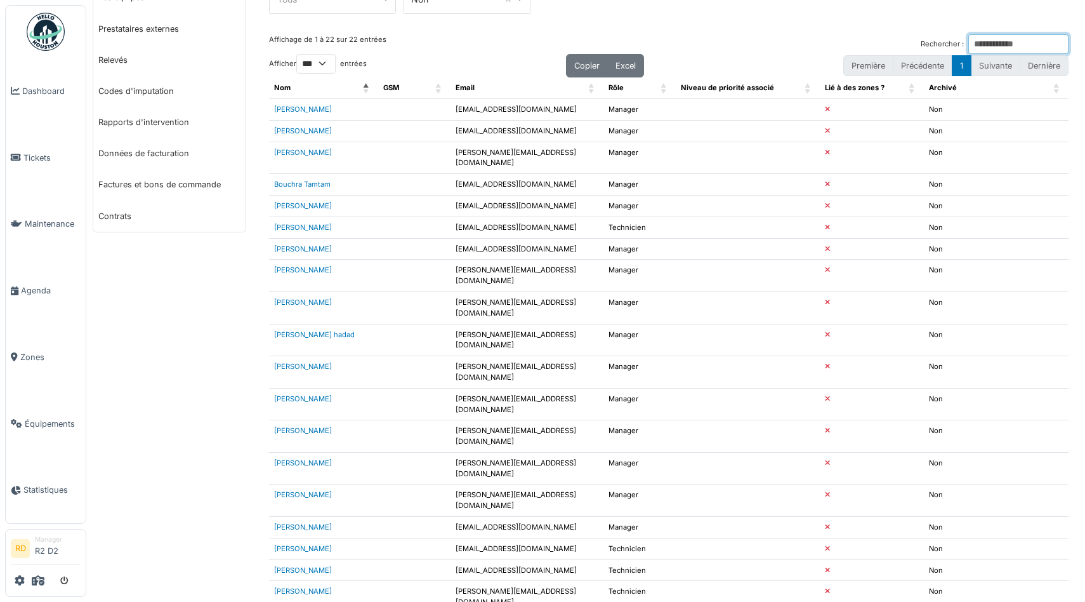
scroll to position [131, 0]
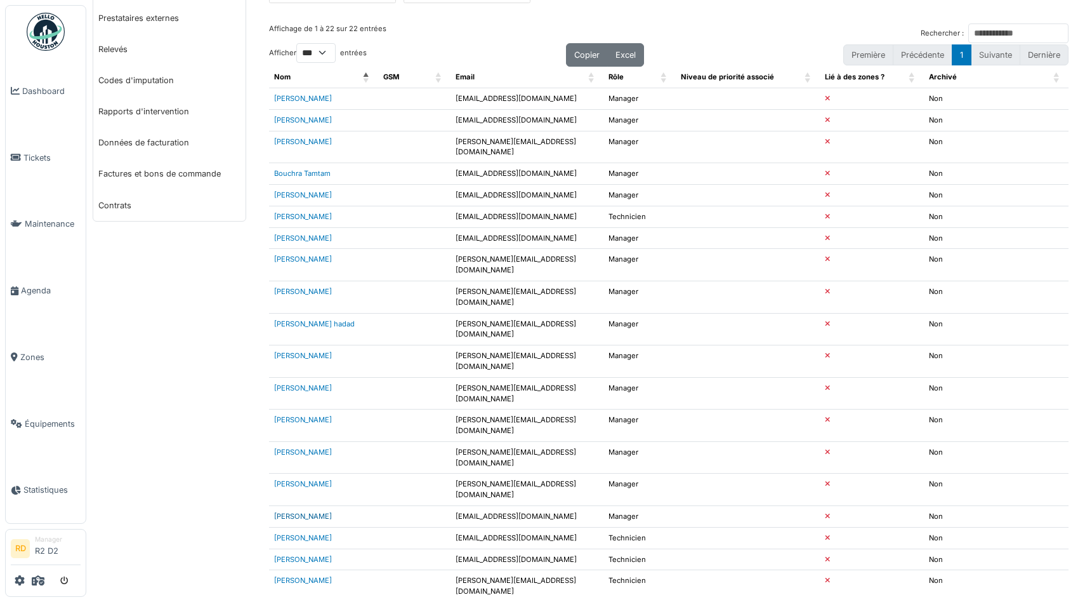
click at [296, 511] on link "[PERSON_NAME]" at bounding box center [303, 515] width 58 height 9
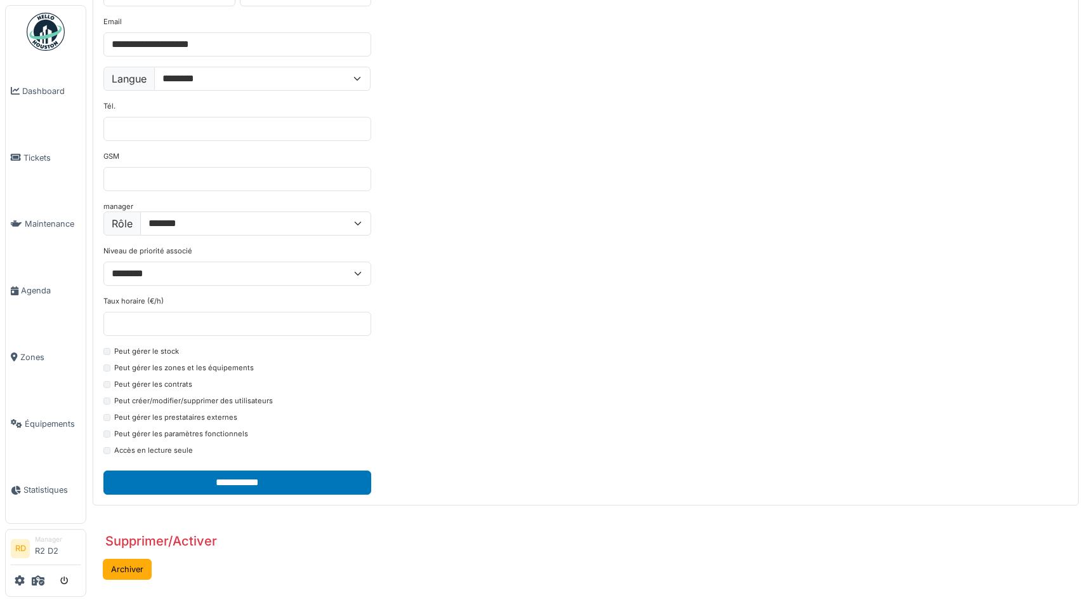
scroll to position [114, 0]
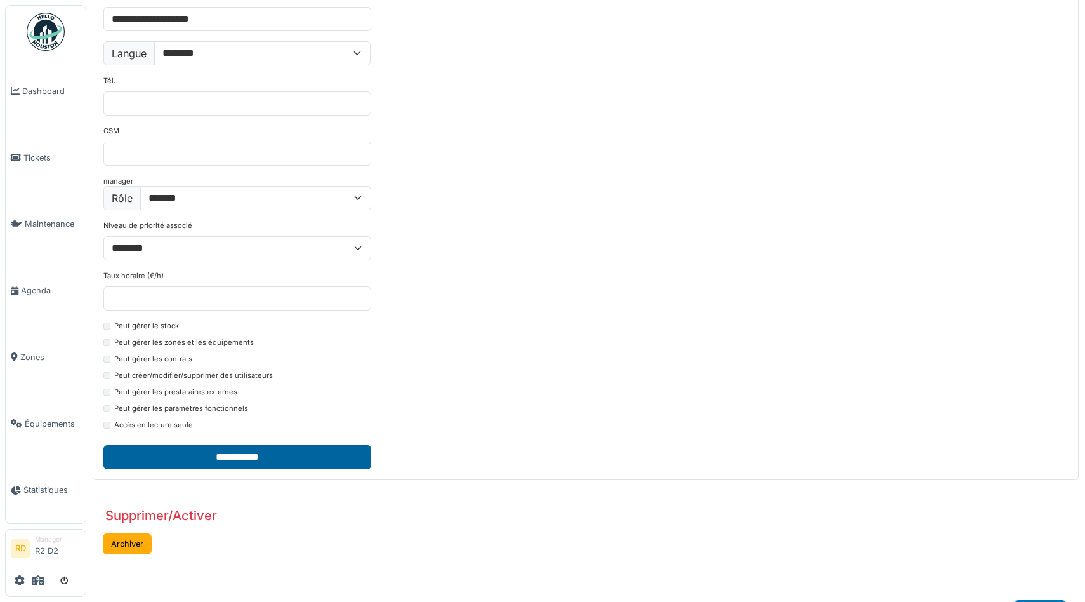
click at [223, 451] on input "**********" at bounding box center [237, 457] width 268 height 24
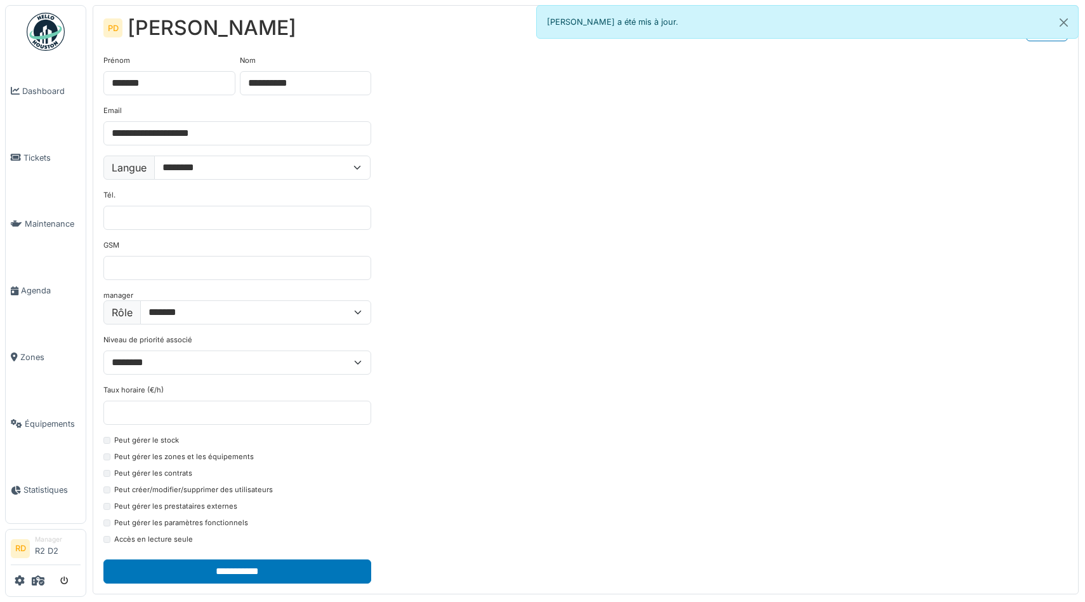
click at [577, 267] on div "**********" at bounding box center [585, 319] width 985 height 548
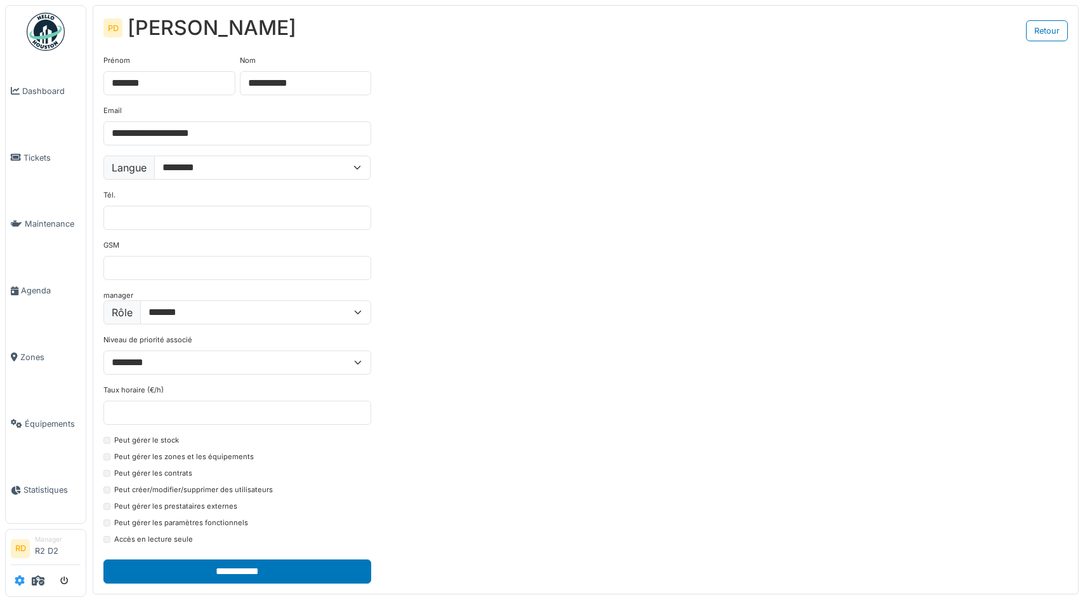
click at [18, 579] on icon at bounding box center [20, 580] width 10 height 10
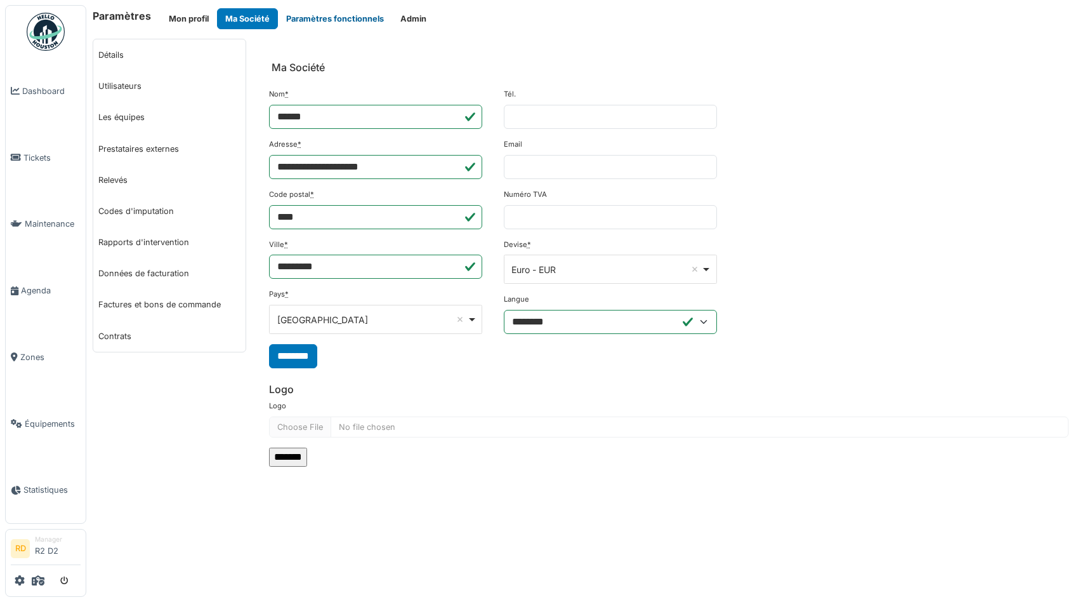
click at [329, 20] on button "Paramètres fonctionnels" at bounding box center [335, 18] width 114 height 21
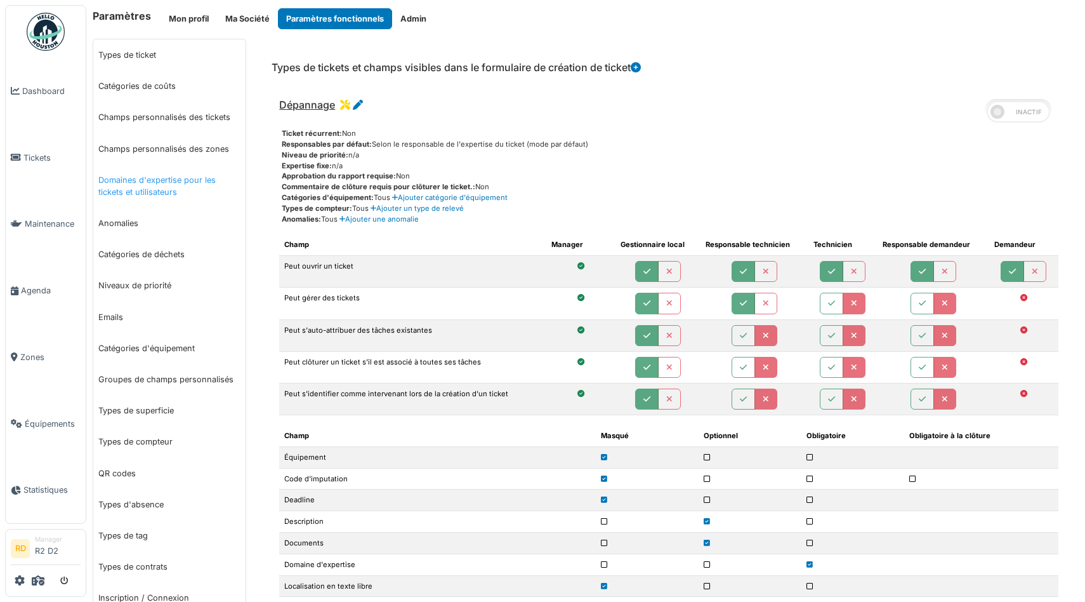
click at [126, 181] on link "Domaines d'expertise pour les tickets et utilisateurs" at bounding box center [169, 185] width 152 height 43
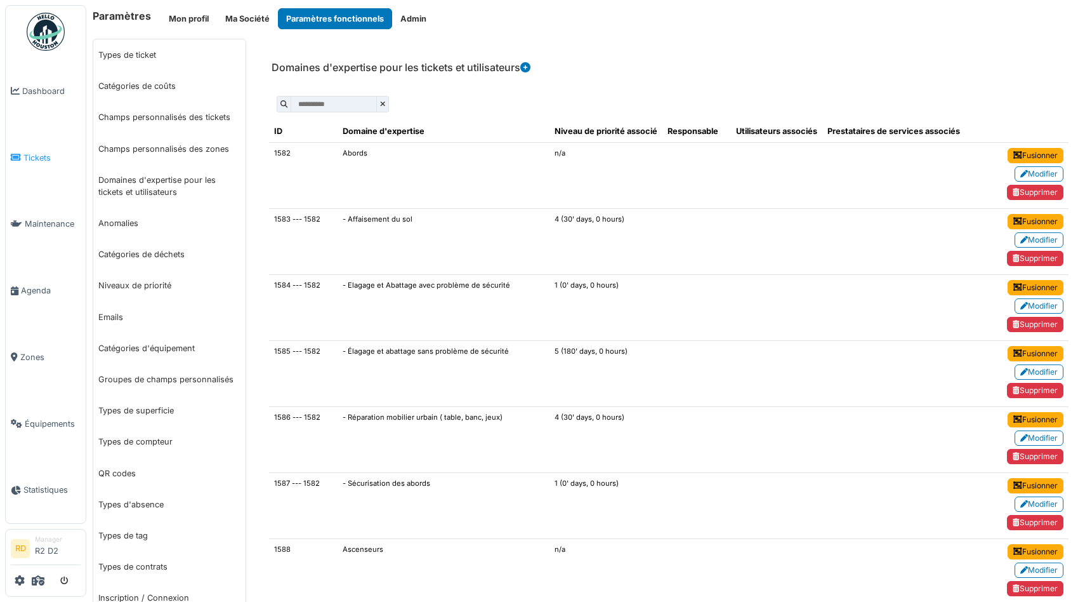
click at [26, 159] on span "Tickets" at bounding box center [51, 158] width 57 height 12
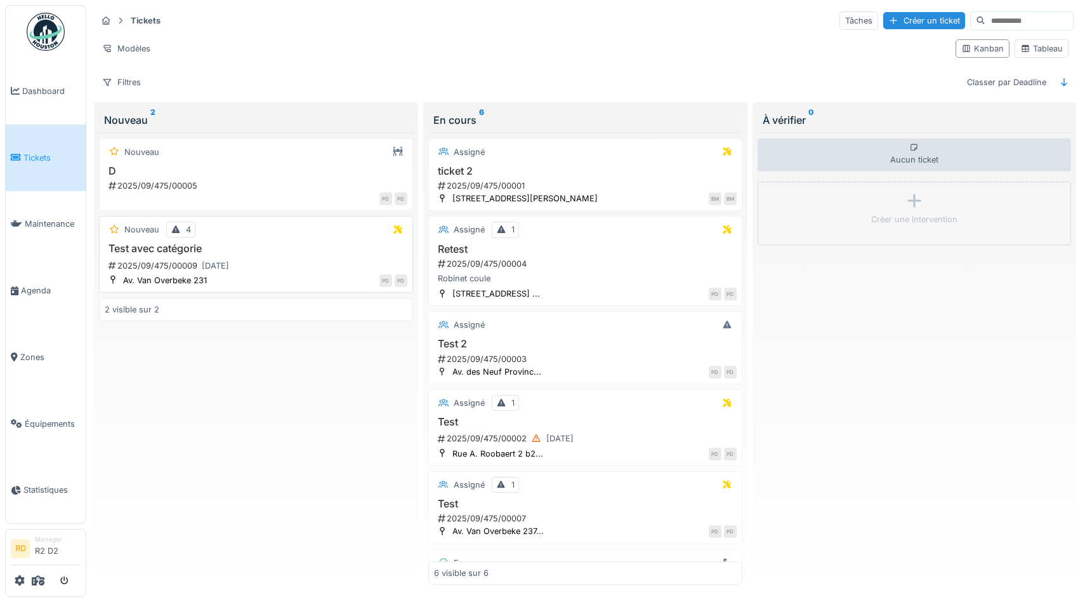
click at [304, 243] on h3 "Test avec catégorie" at bounding box center [256, 248] width 303 height 12
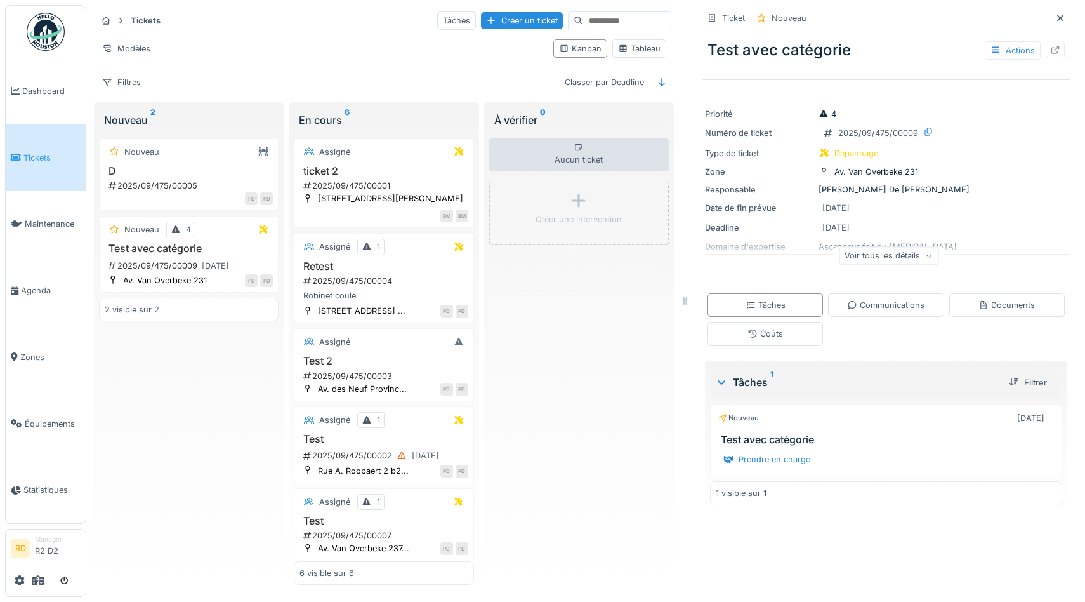
click at [875, 254] on div "Voir tous les détails" at bounding box center [889, 255] width 100 height 18
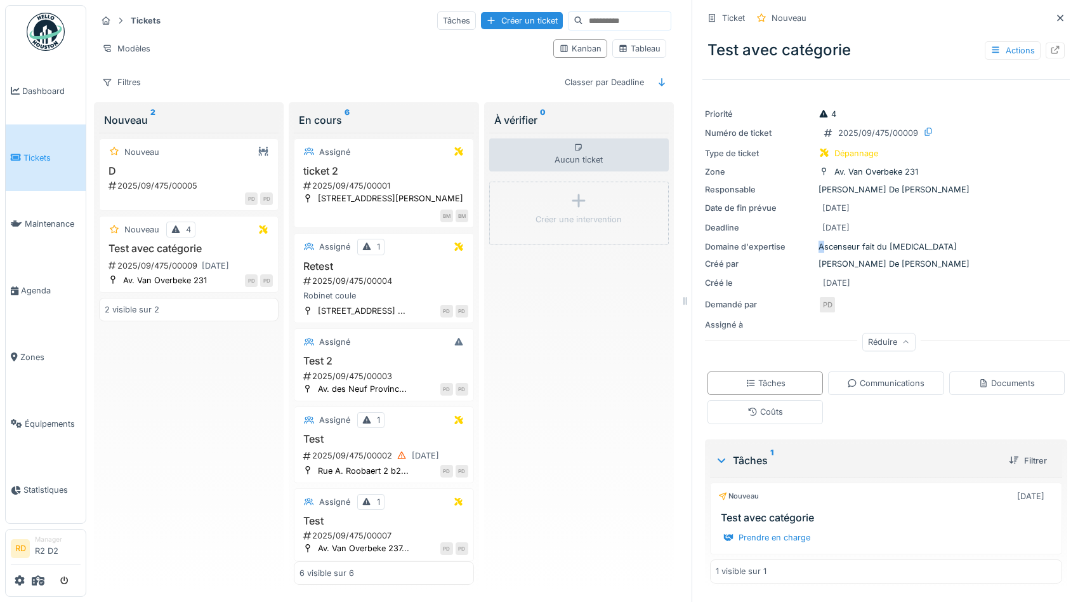
drag, startPoint x: 822, startPoint y: 246, endPoint x: 906, endPoint y: 245, distance: 84.4
click at [906, 245] on div "Domaine d'expertise Ascenseur fait du [MEDICAL_DATA]" at bounding box center [886, 247] width 362 height 12
click at [876, 246] on div "Domaine d'expertise Ascenseur fait du [MEDICAL_DATA]" at bounding box center [886, 247] width 362 height 12
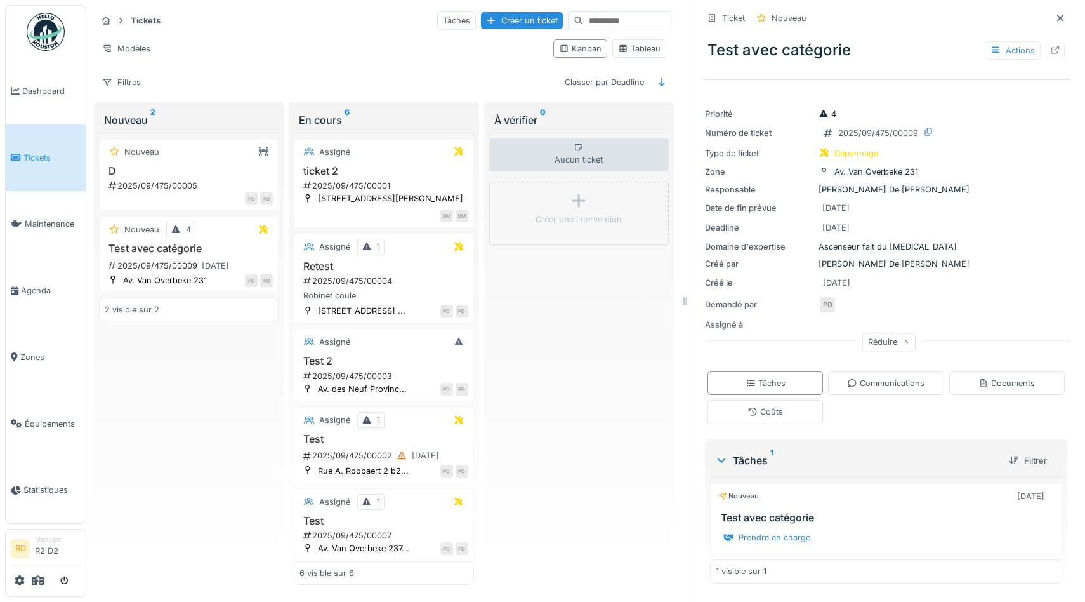
click at [828, 115] on icon at bounding box center [824, 114] width 10 height 8
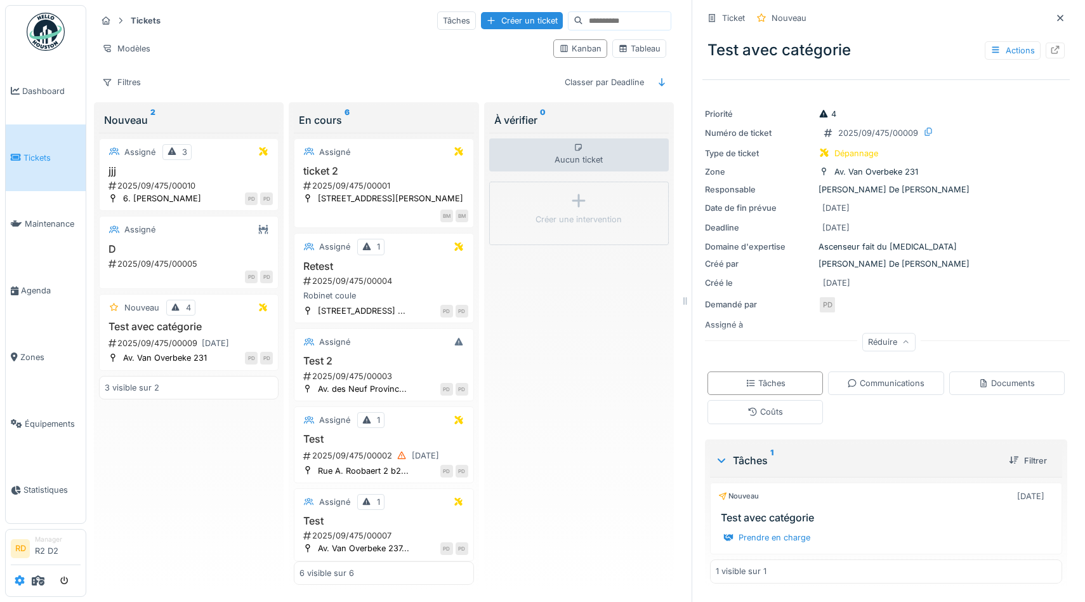
click at [16, 584] on icon at bounding box center [20, 580] width 10 height 10
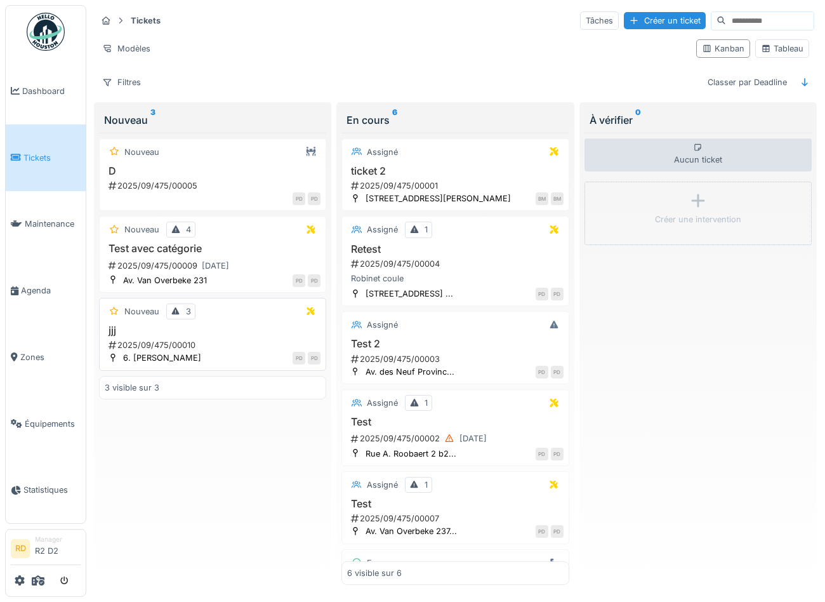
click at [225, 333] on h3 "jjj" at bounding box center [213, 330] width 216 height 12
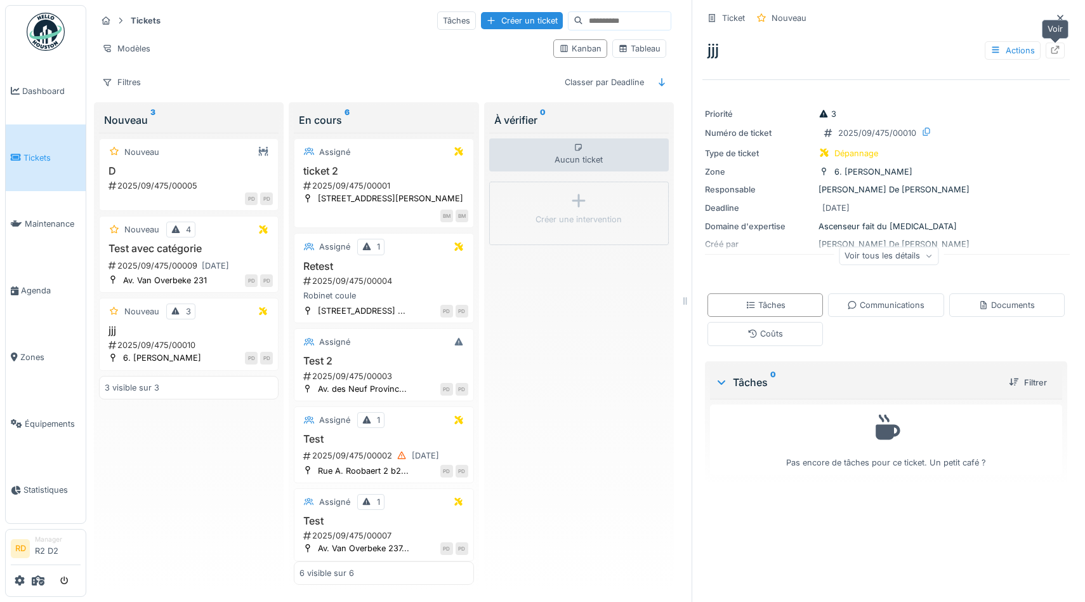
click at [824, 51] on icon at bounding box center [1055, 50] width 8 height 8
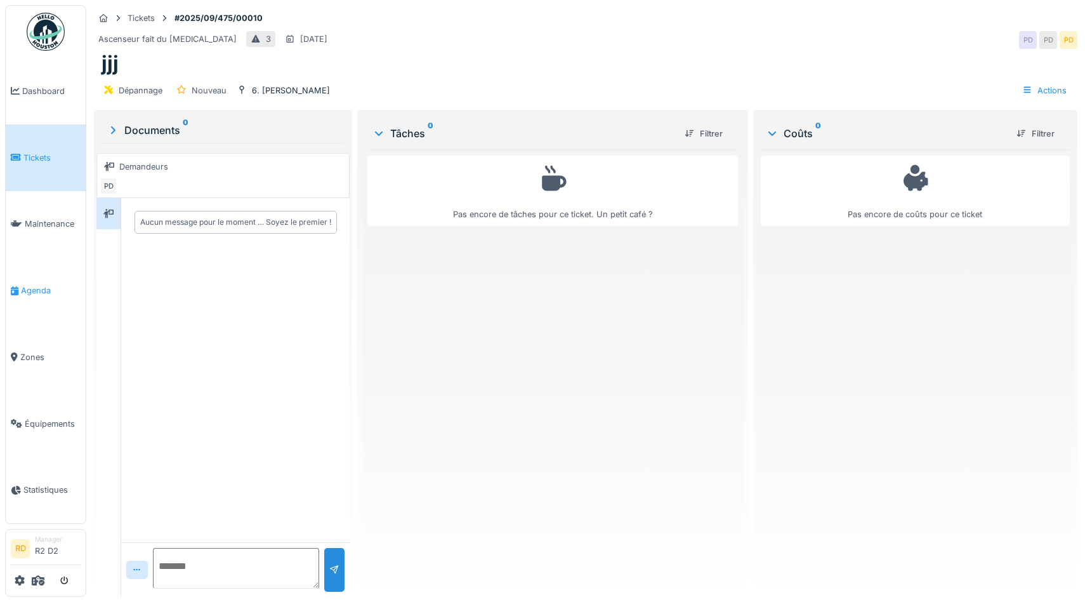
click at [35, 293] on span "Agenda" at bounding box center [51, 290] width 60 height 12
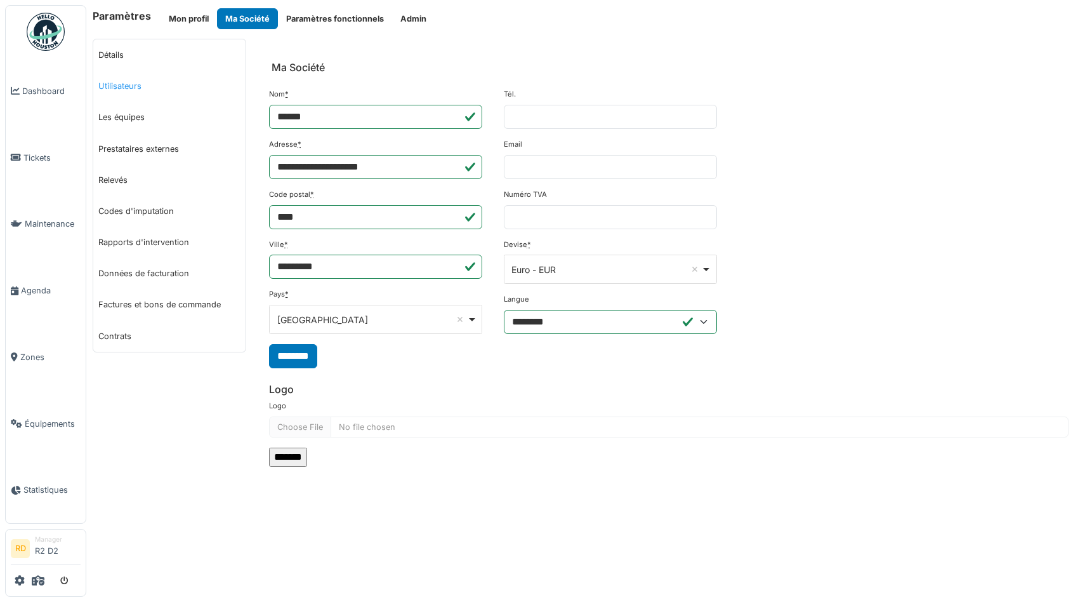
click at [124, 86] on link "Utilisateurs" at bounding box center [169, 85] width 152 height 31
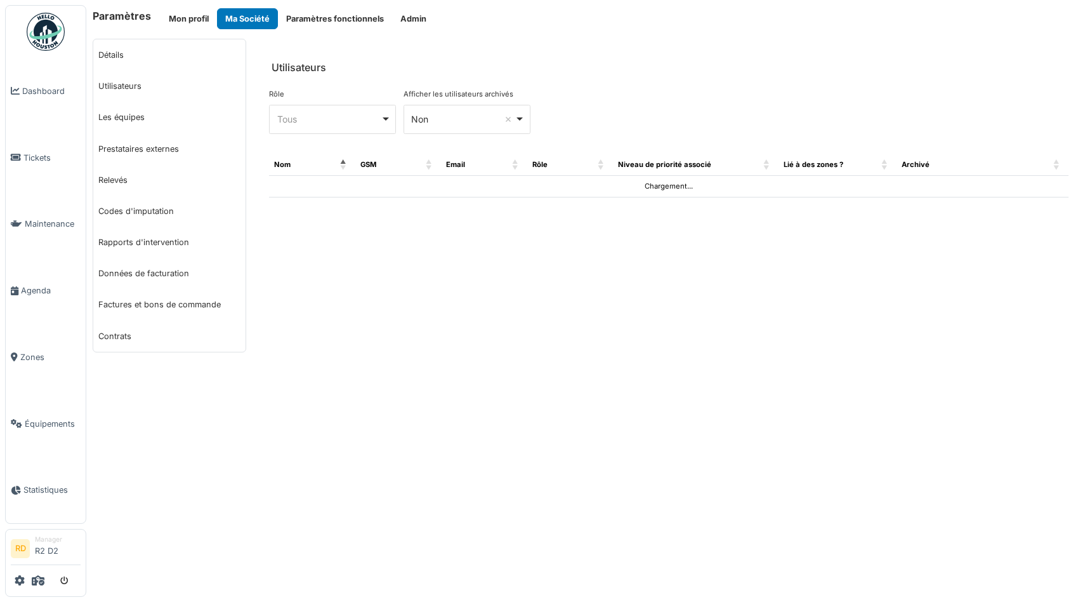
select select "***"
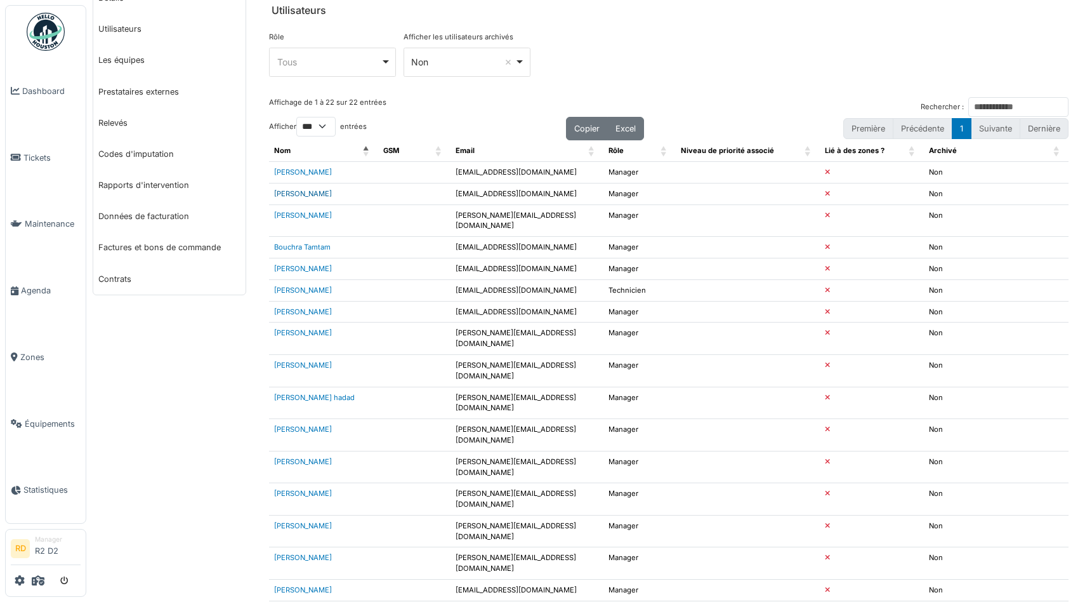
scroll to position [131, 0]
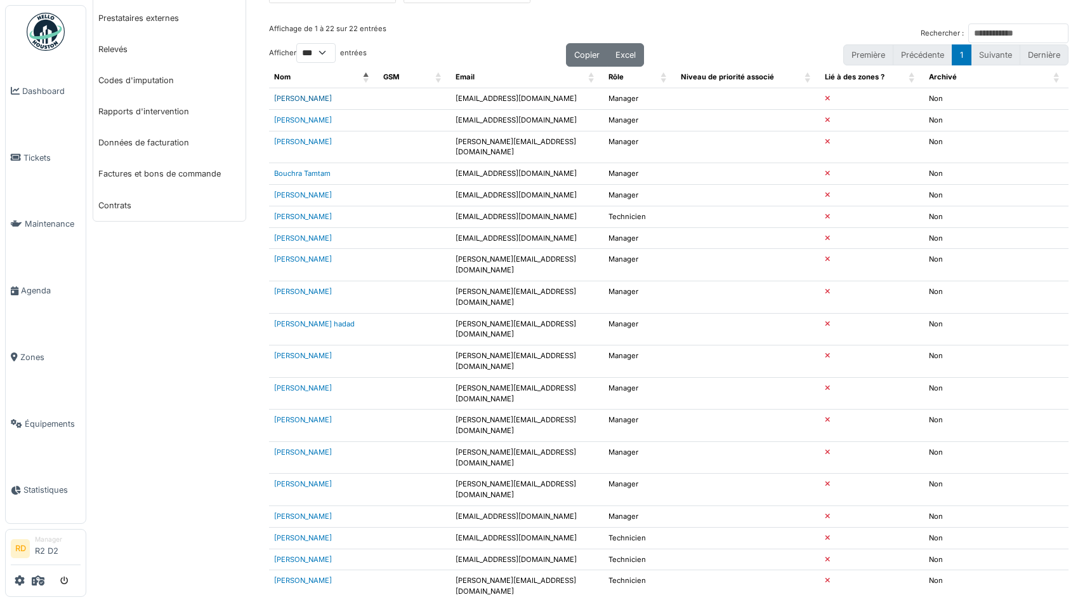
click at [296, 98] on link "[PERSON_NAME]" at bounding box center [303, 98] width 58 height 9
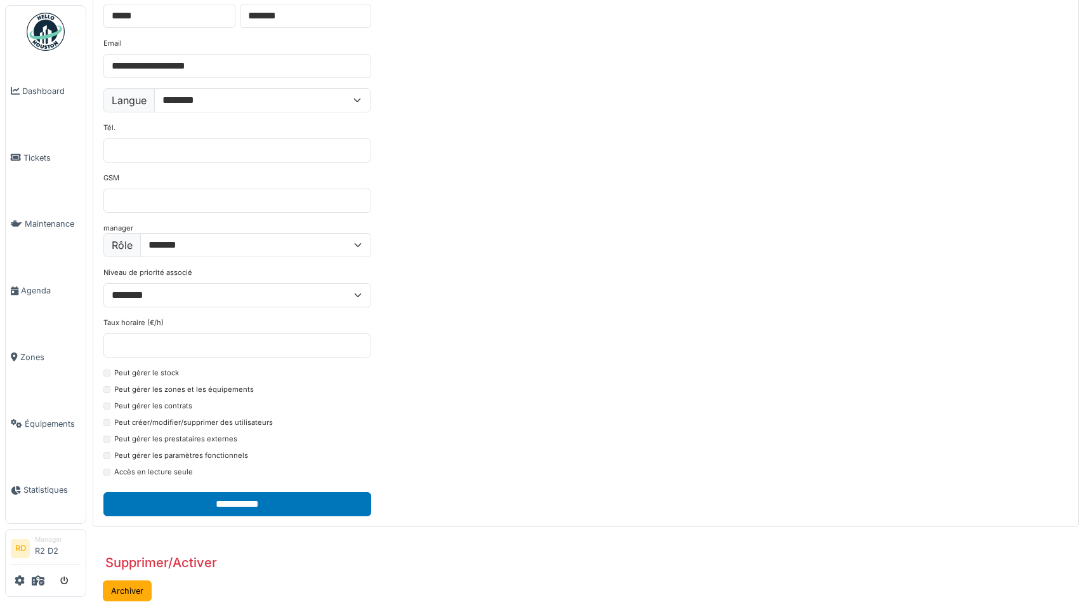
scroll to position [68, 0]
click at [30, 357] on span "Zones" at bounding box center [50, 357] width 60 height 12
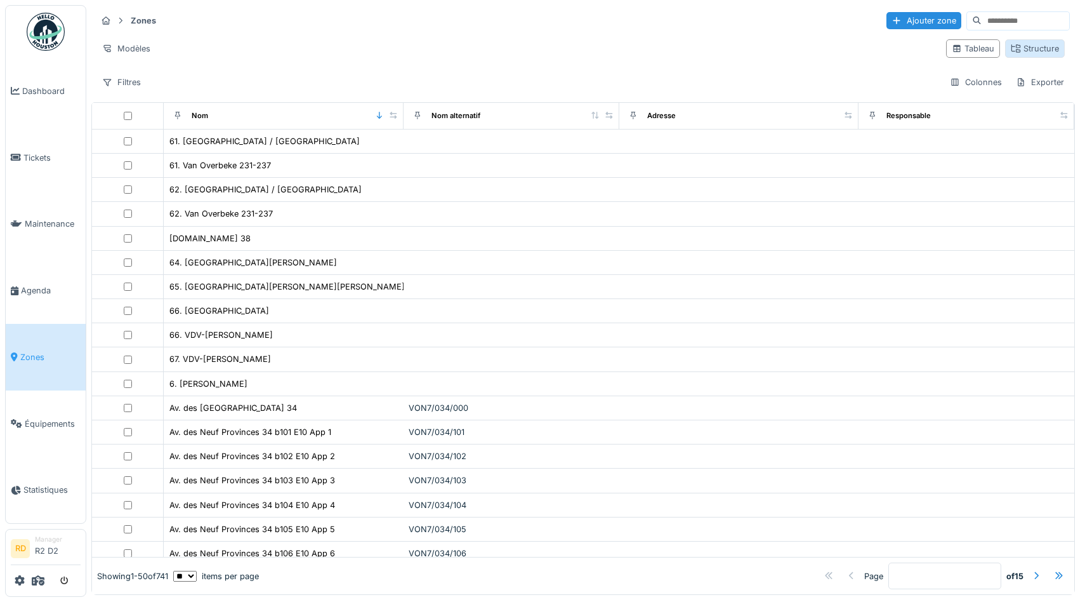
click at [1030, 51] on div "Structure" at bounding box center [1035, 49] width 48 height 12
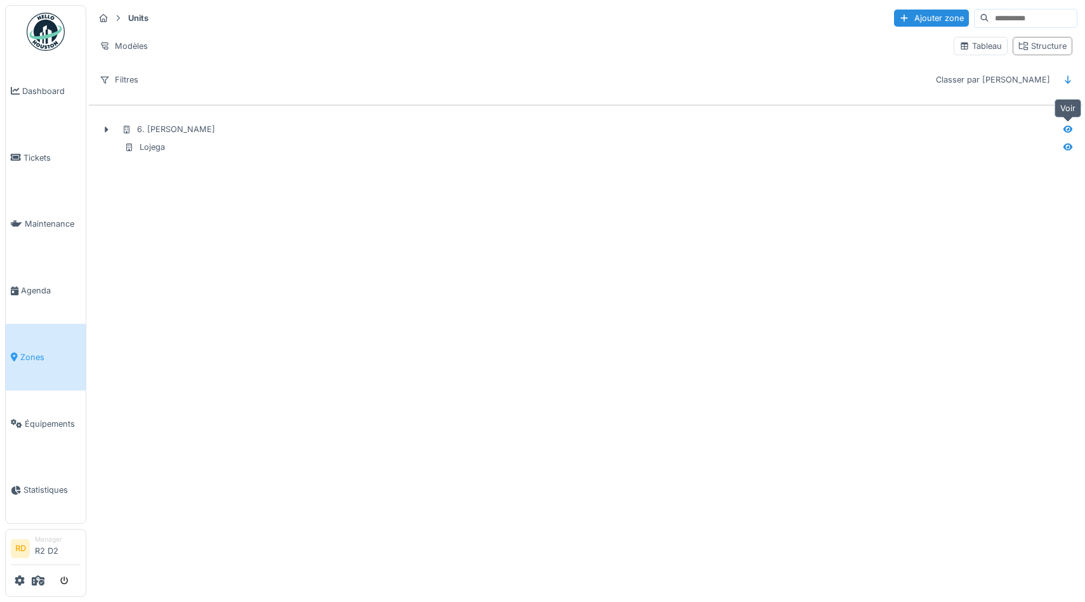
click at [1069, 128] on icon at bounding box center [1068, 129] width 10 height 8
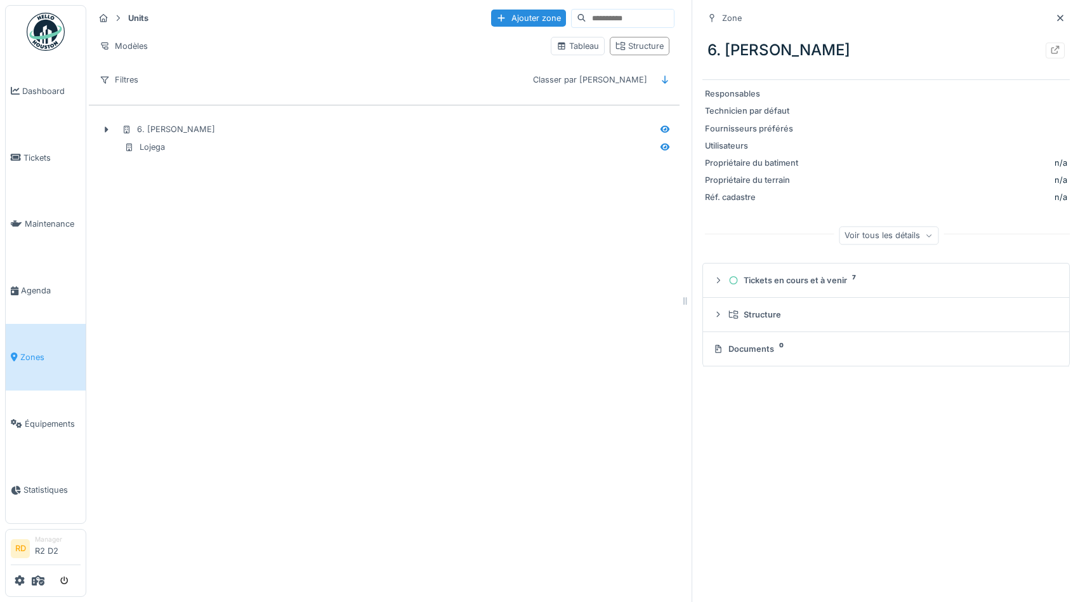
click at [883, 234] on div "Voir tous les détails" at bounding box center [889, 235] width 100 height 18
click at [885, 217] on div "Réduire" at bounding box center [888, 215] width 53 height 18
click at [1051, 53] on icon at bounding box center [1055, 50] width 8 height 8
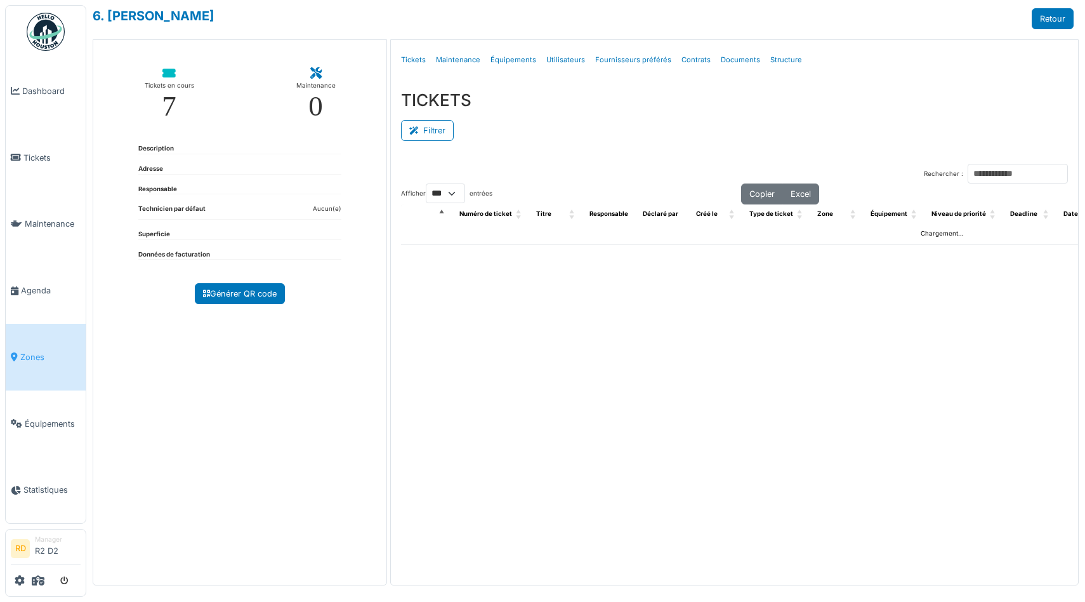
select select "***"
